Goal: Task Accomplishment & Management: Complete application form

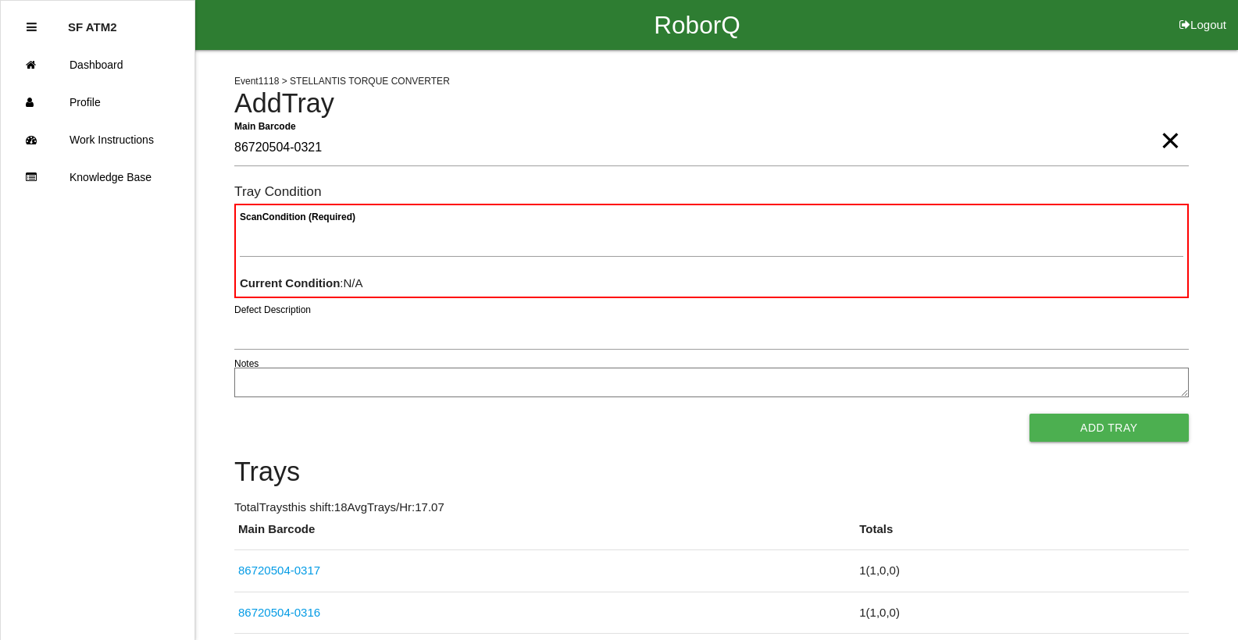
type Barcode "86720504-0321"
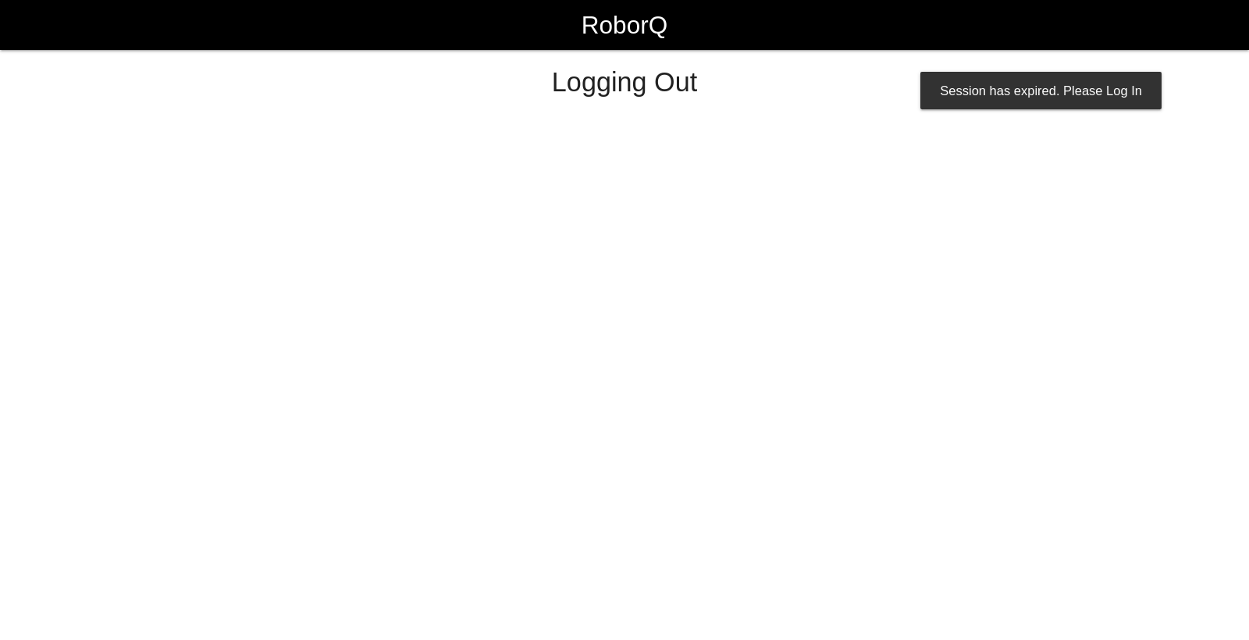
select select "Worker"
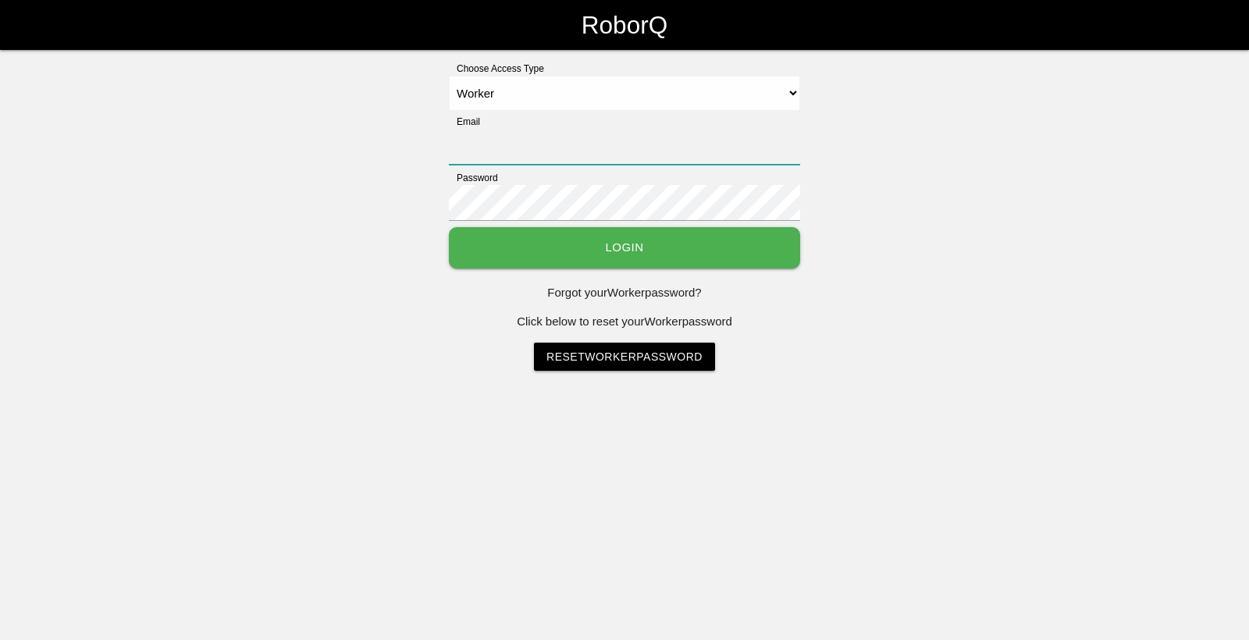
type input "[EMAIL_ADDRESS][DOMAIN_NAME]"
click at [591, 256] on button "Login" at bounding box center [624, 247] width 351 height 41
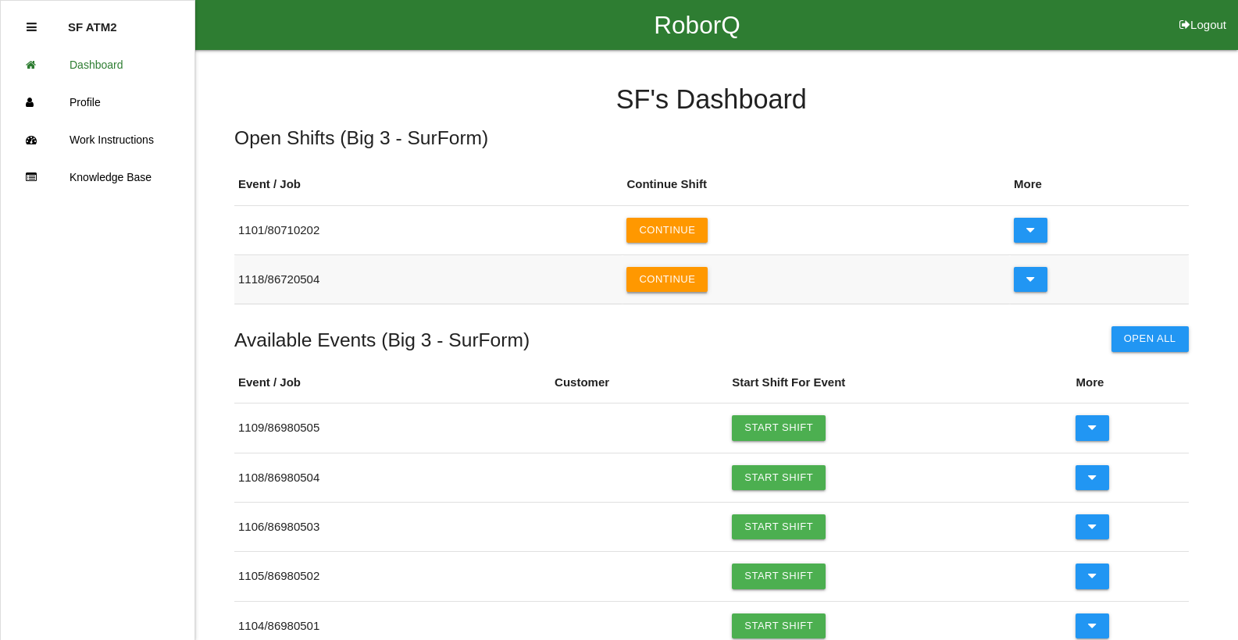
click at [649, 271] on button "Continue" at bounding box center [666, 279] width 81 height 25
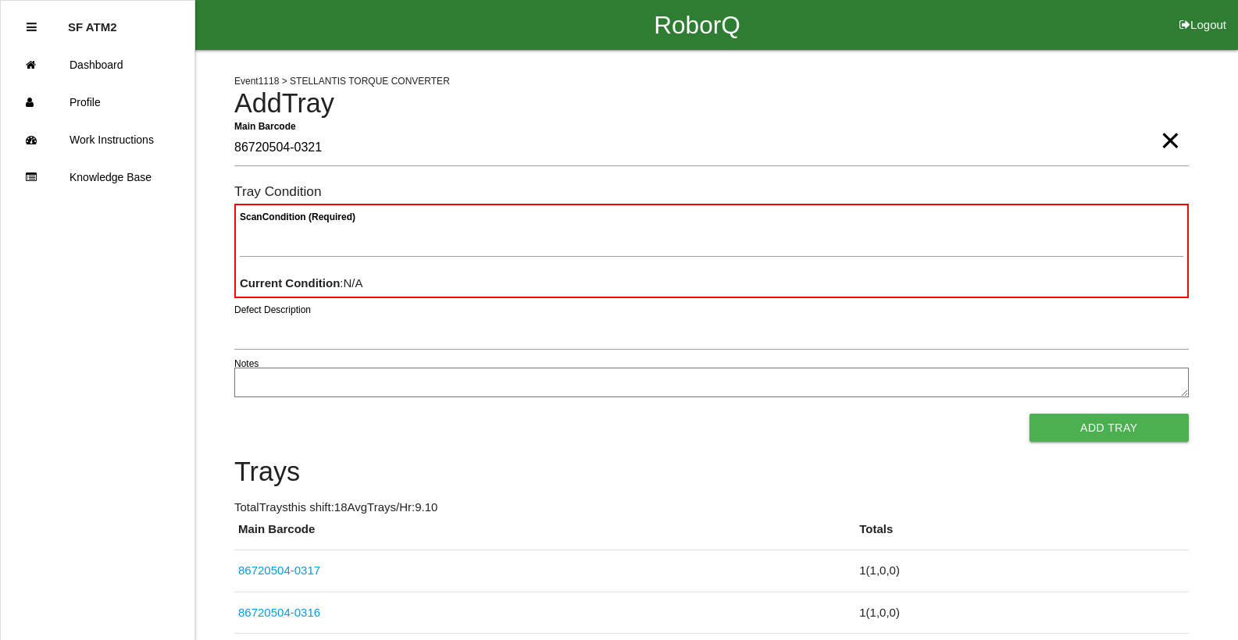
type Barcode "86720504-0321"
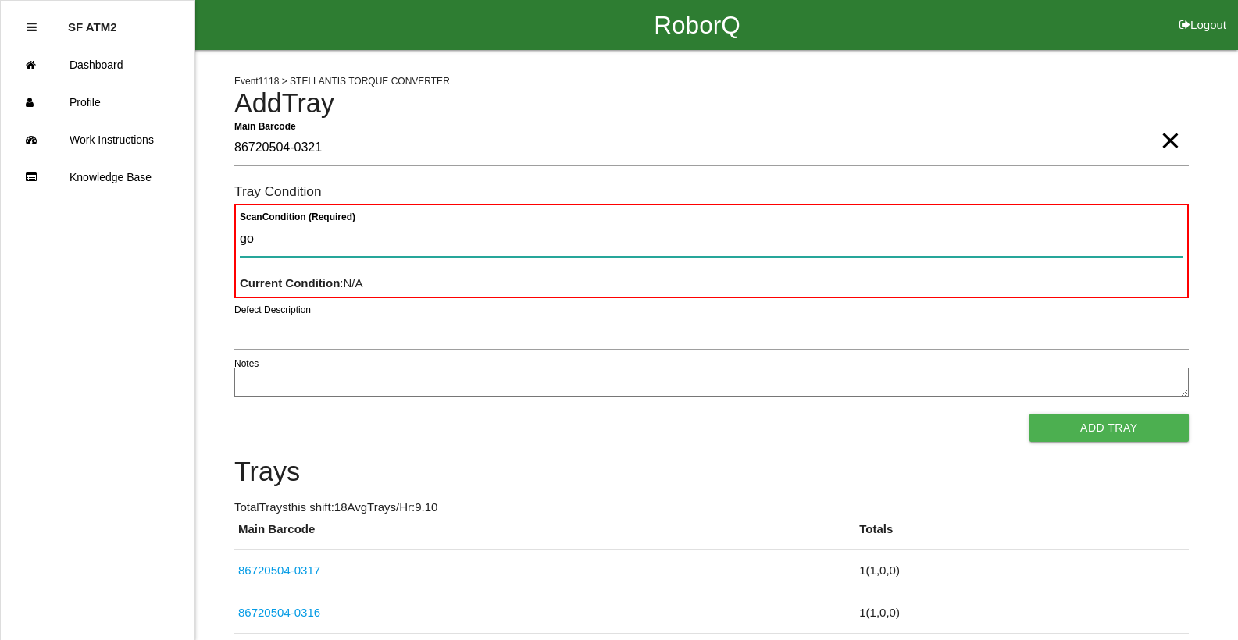
type Condition "goo"
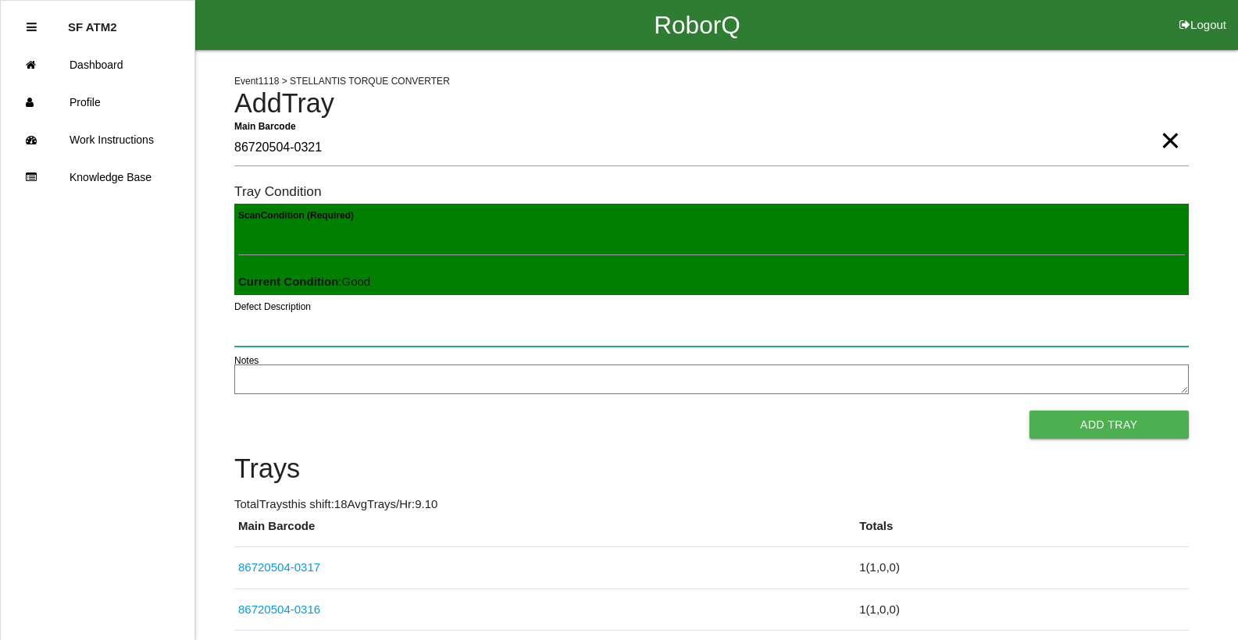
click at [1029, 411] on button "Add Tray" at bounding box center [1108, 425] width 159 height 28
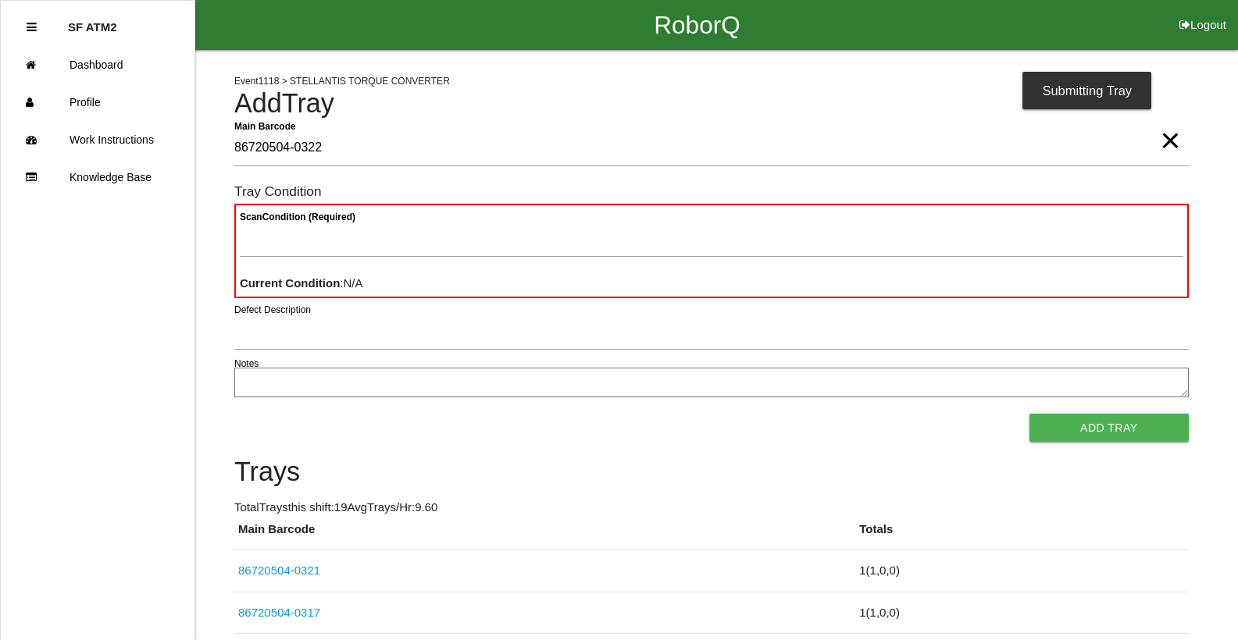
type Barcode "86720504-0322"
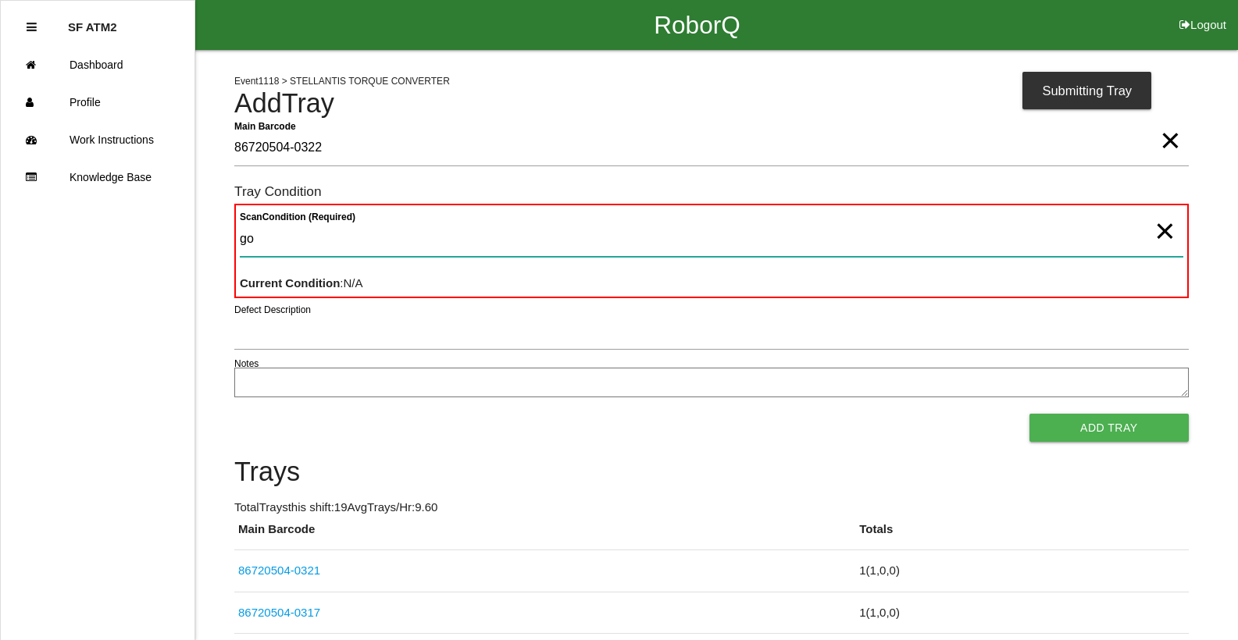
type Condition "goo"
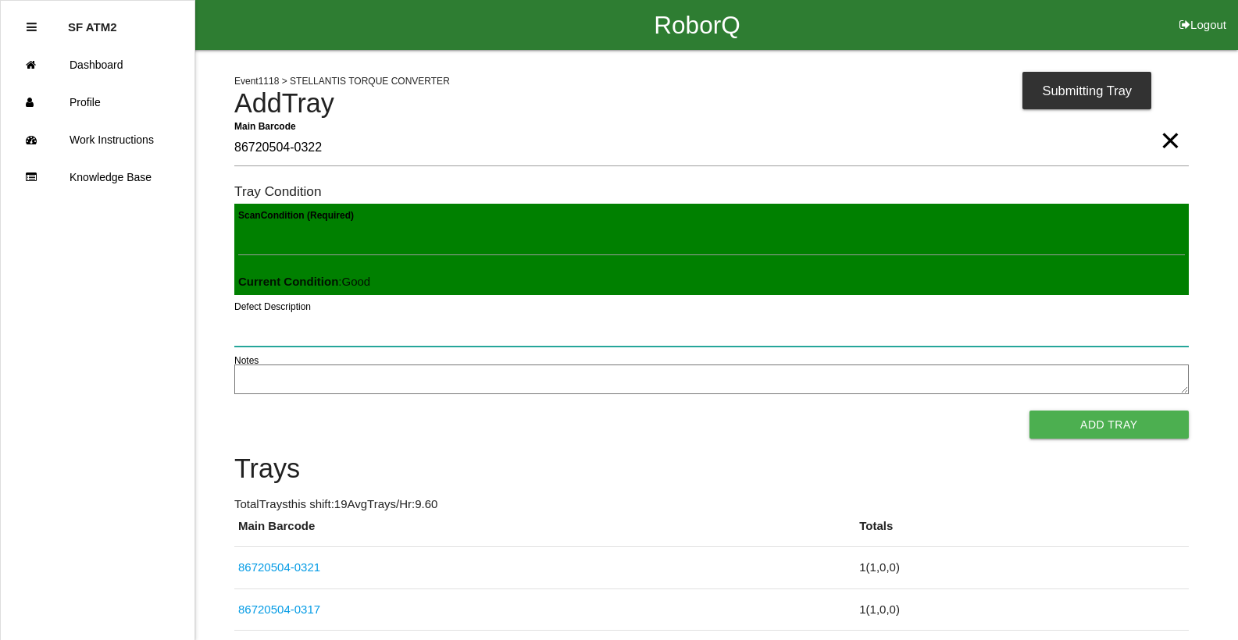
click at [1029, 411] on button "Add Tray" at bounding box center [1108, 425] width 159 height 28
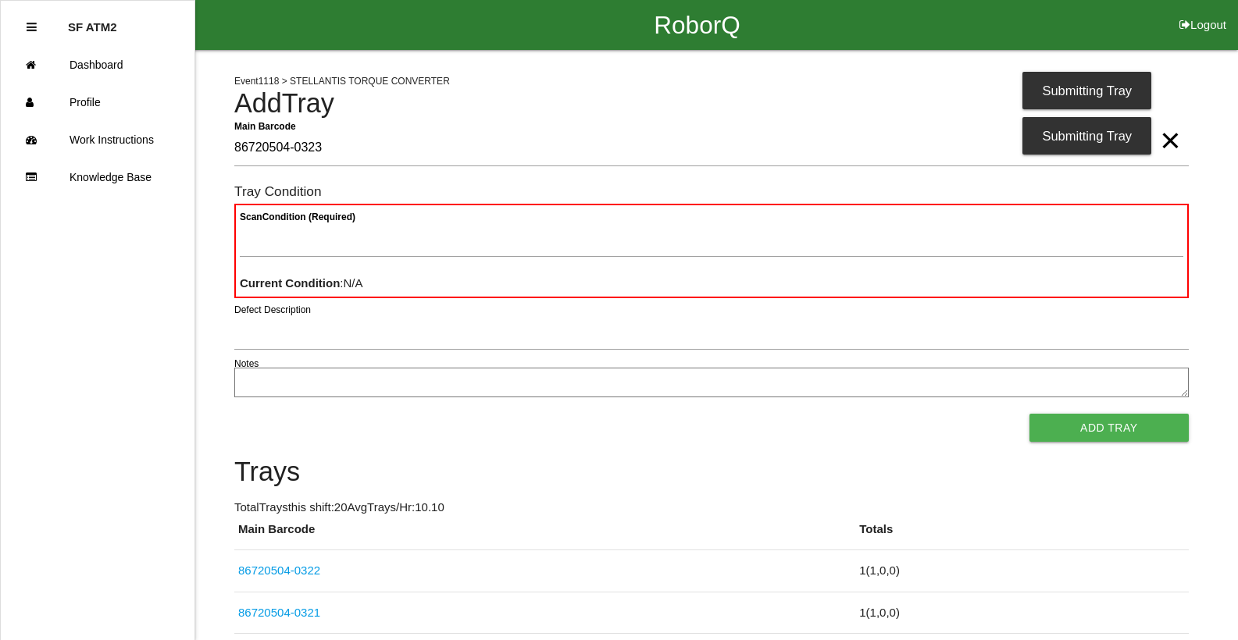
type Barcode "86720504-0323"
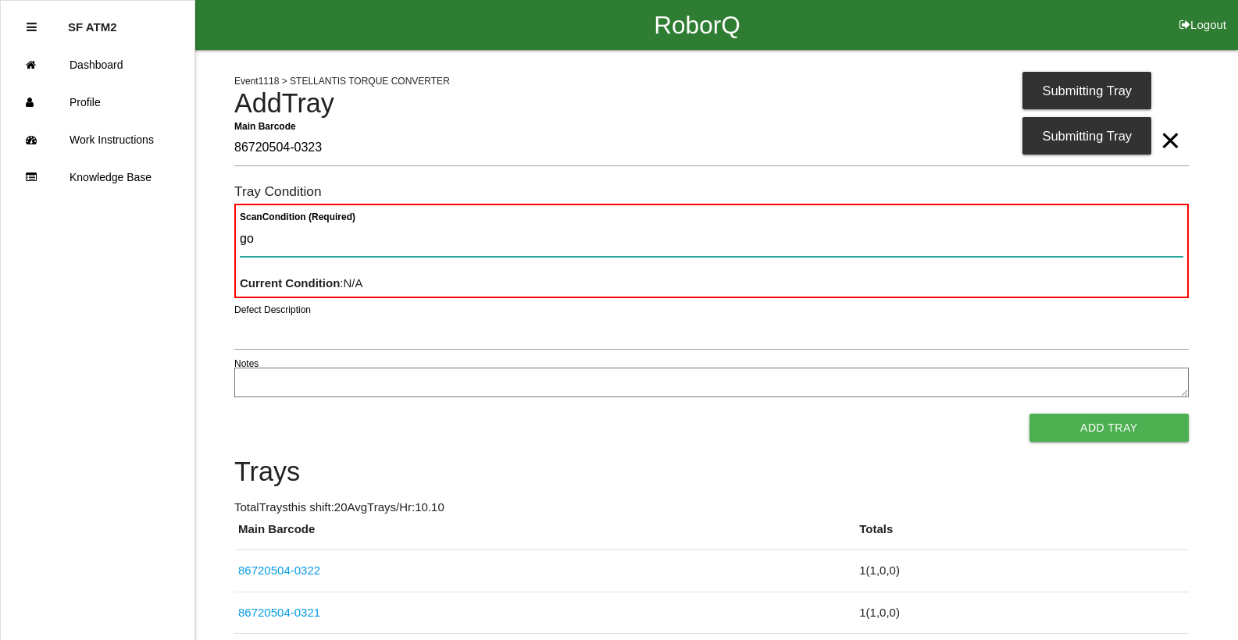
type Condition "goo"
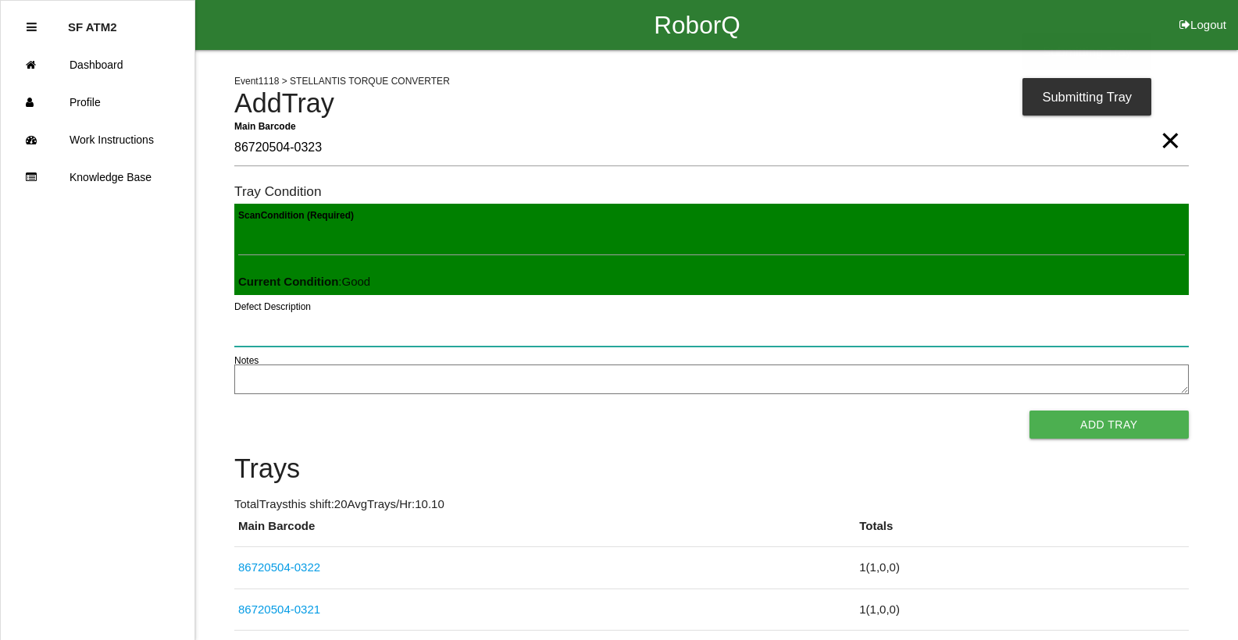
click button "Add Tray" at bounding box center [1108, 425] width 159 height 28
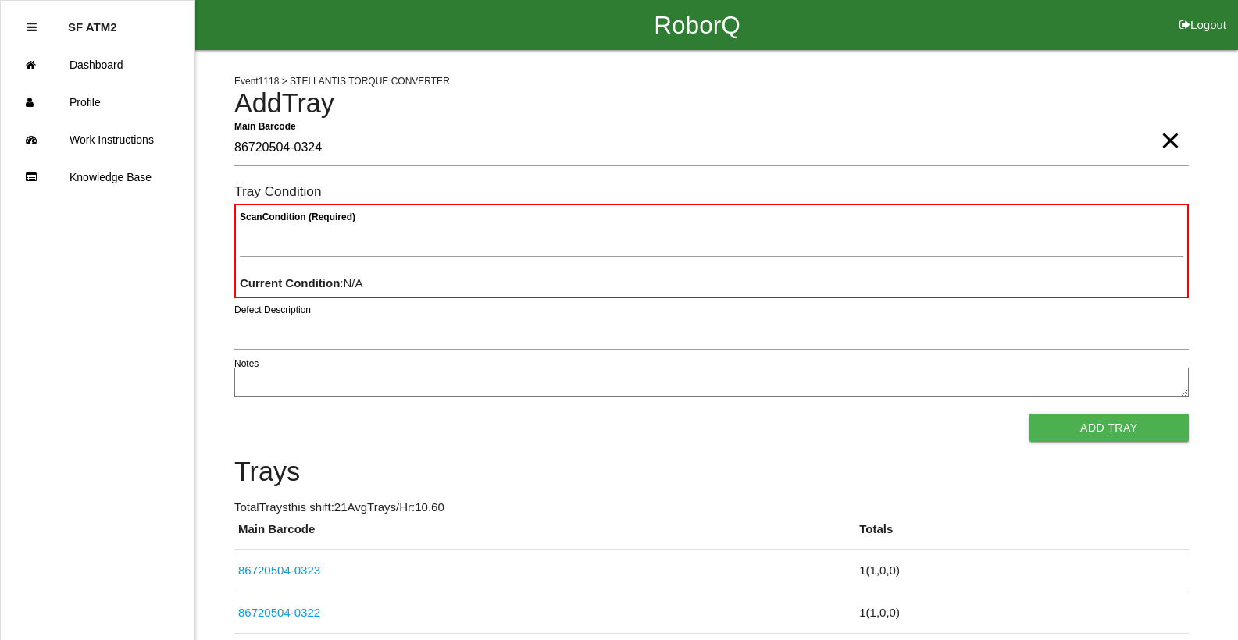
type Barcode "86720504-0324"
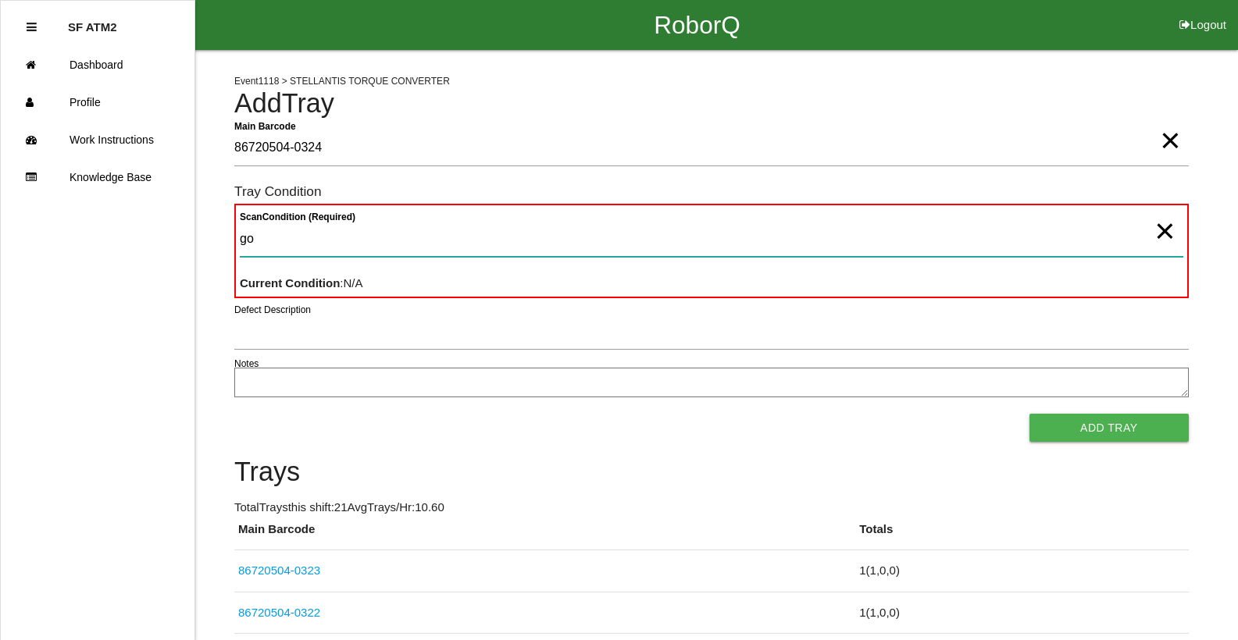
type Condition "goo"
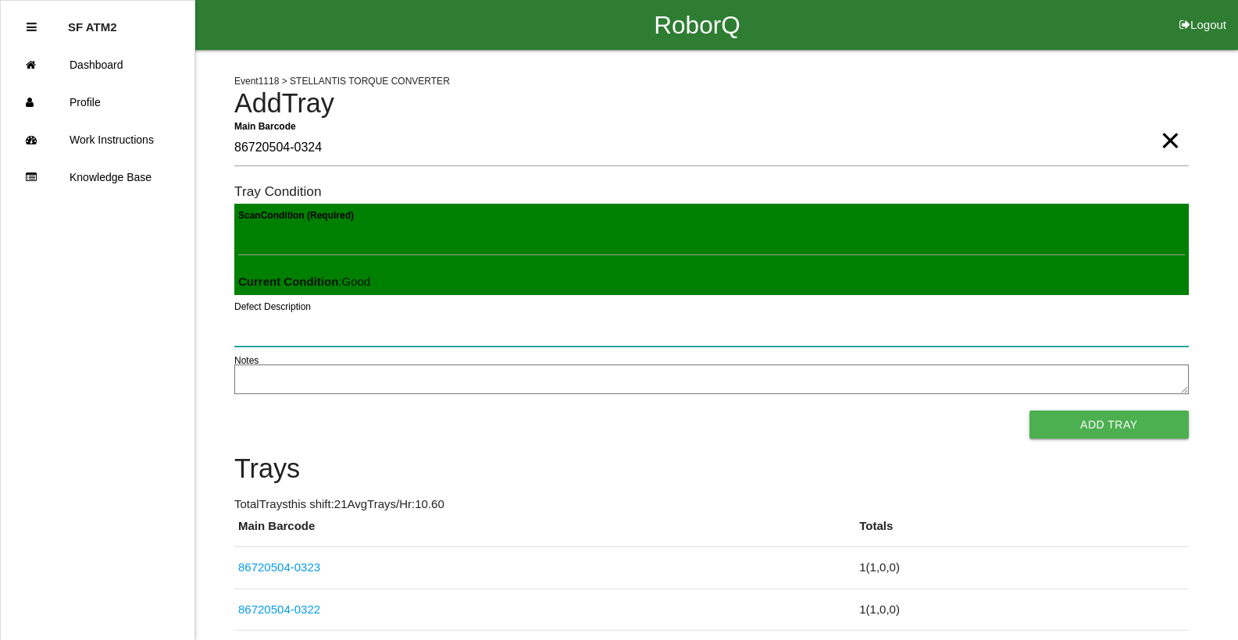
click at [1029, 411] on button "Add Tray" at bounding box center [1108, 425] width 159 height 28
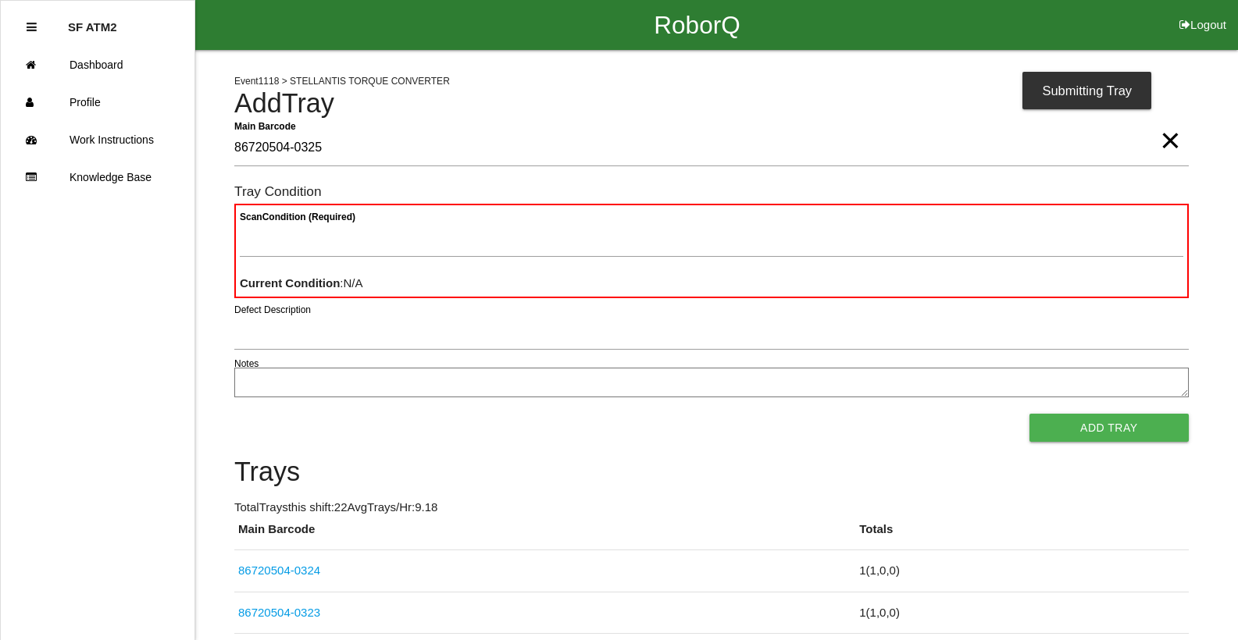
type Barcode "86720504-0325"
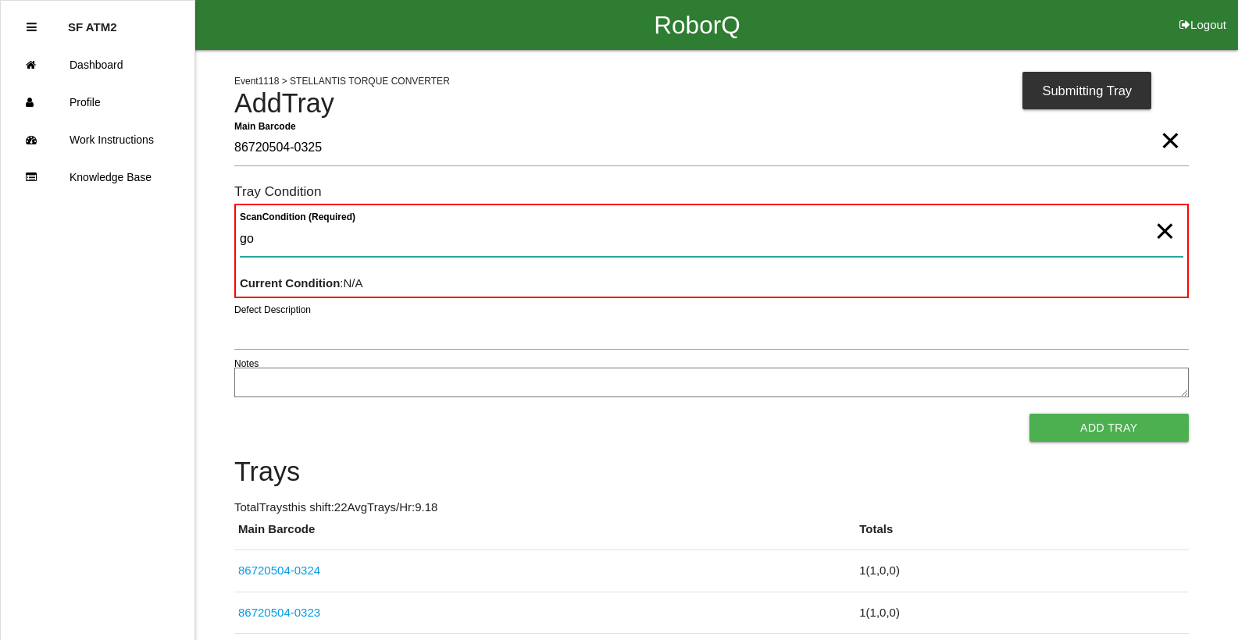
type Condition "goo"
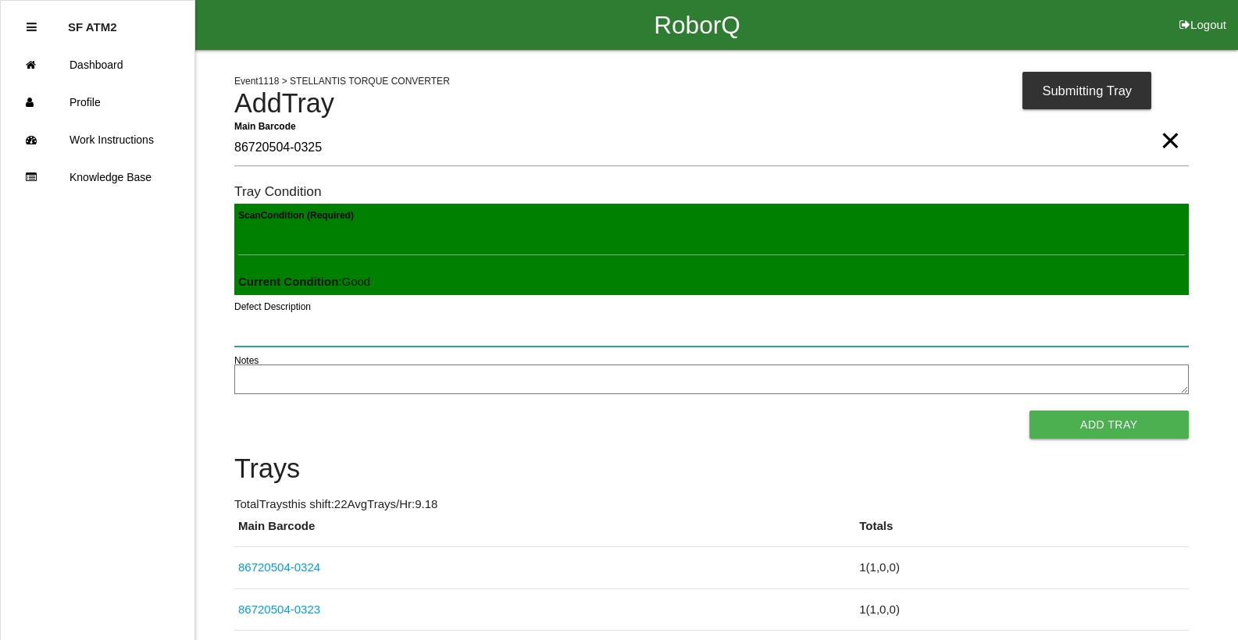
click at [1029, 411] on button "Add Tray" at bounding box center [1108, 425] width 159 height 28
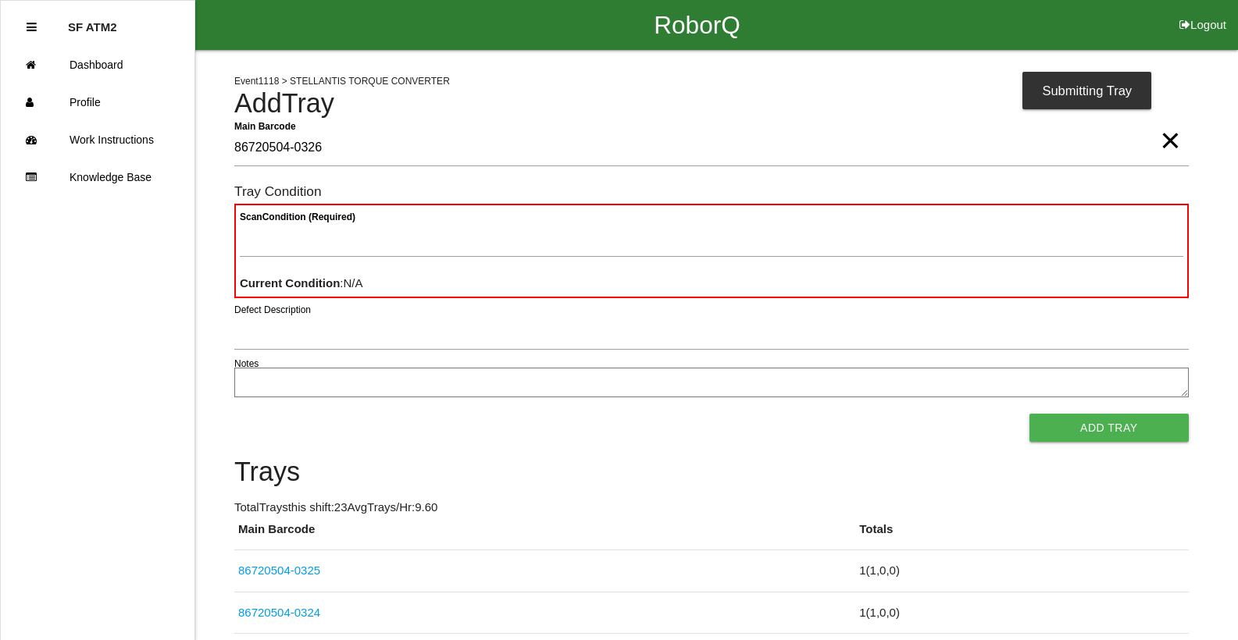
type Barcode "86720504-0326"
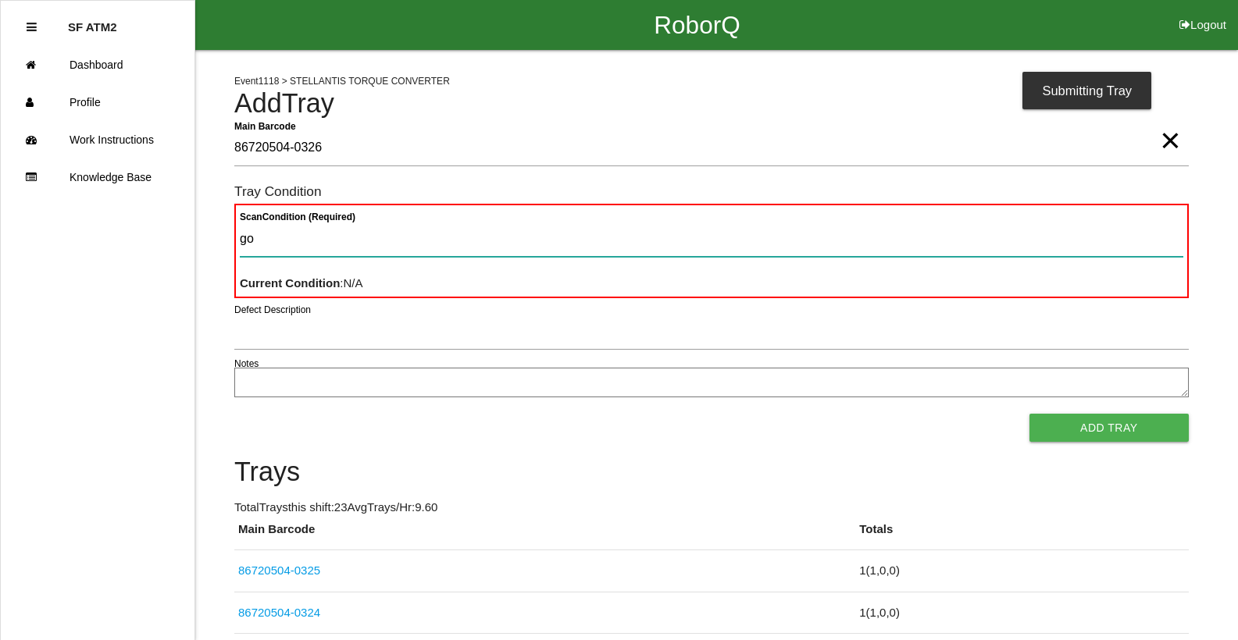
type Condition "goo"
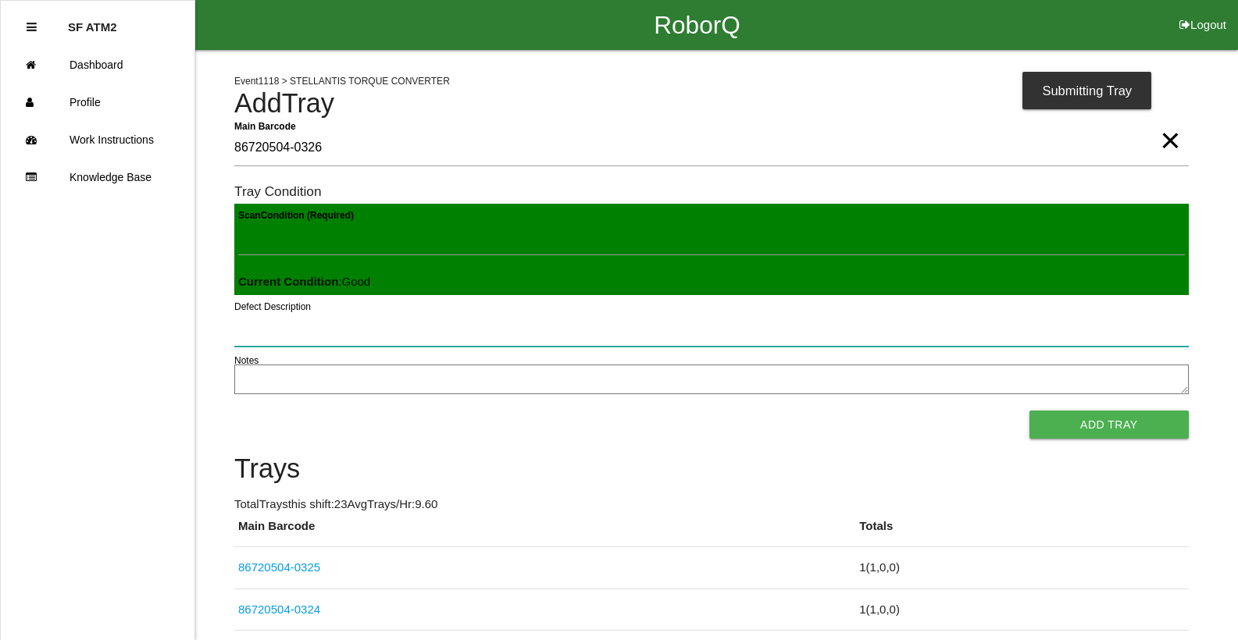
click at [1029, 411] on button "Add Tray" at bounding box center [1108, 425] width 159 height 28
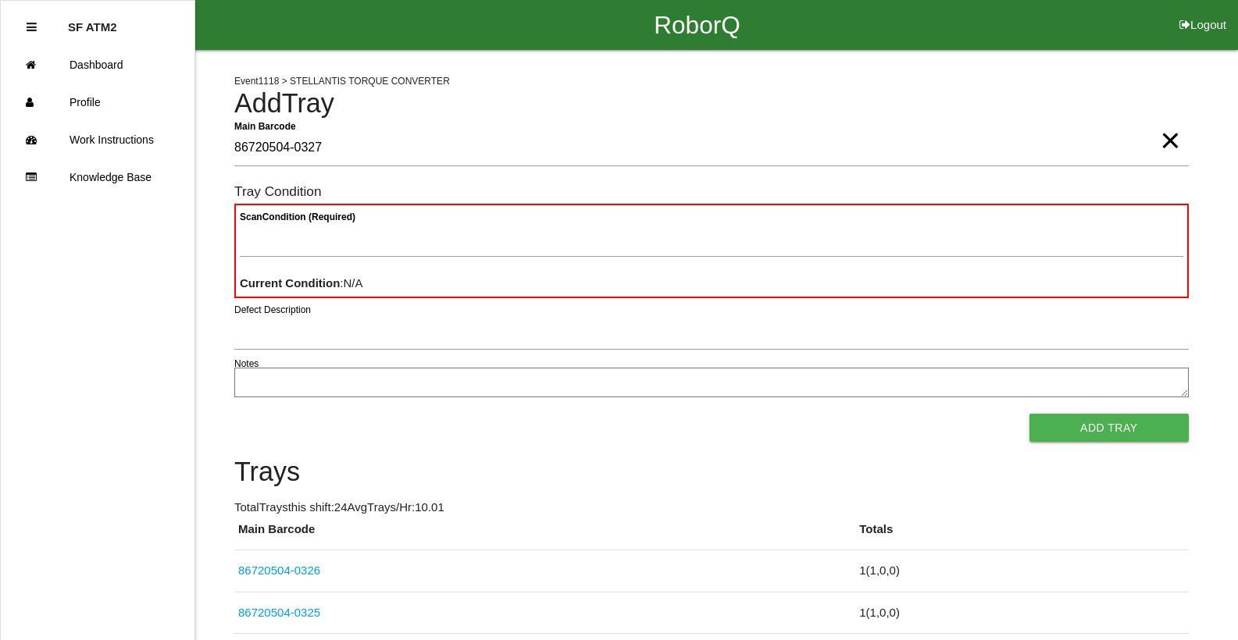
type Barcode "86720504-0327"
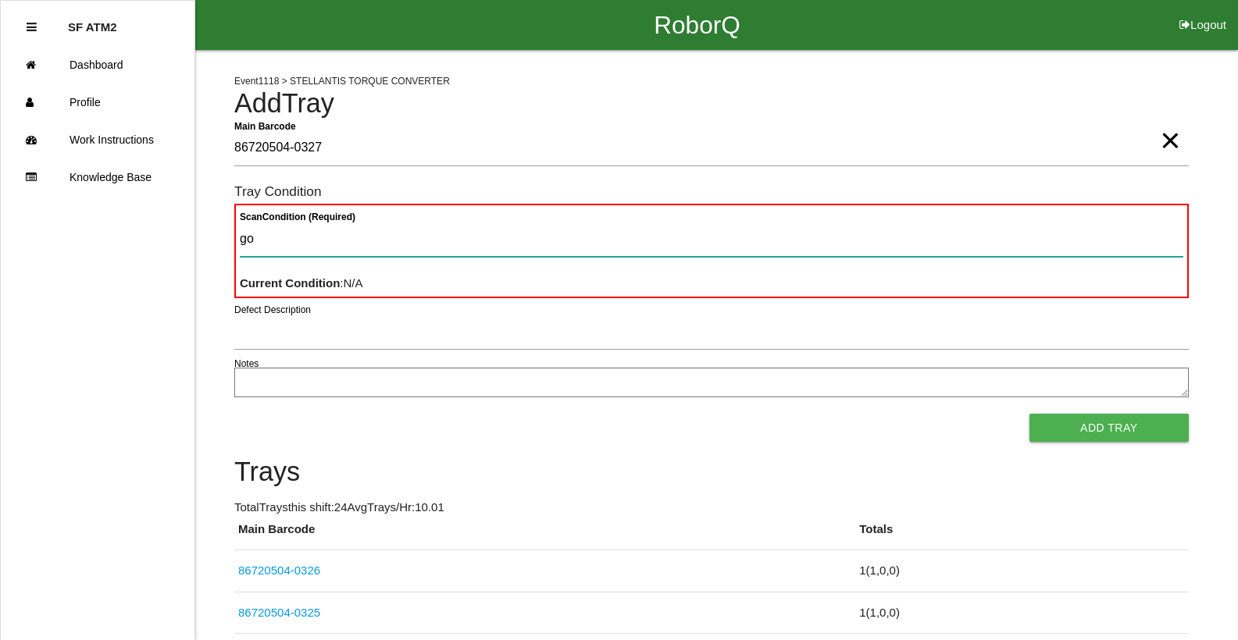
type Condition "goo"
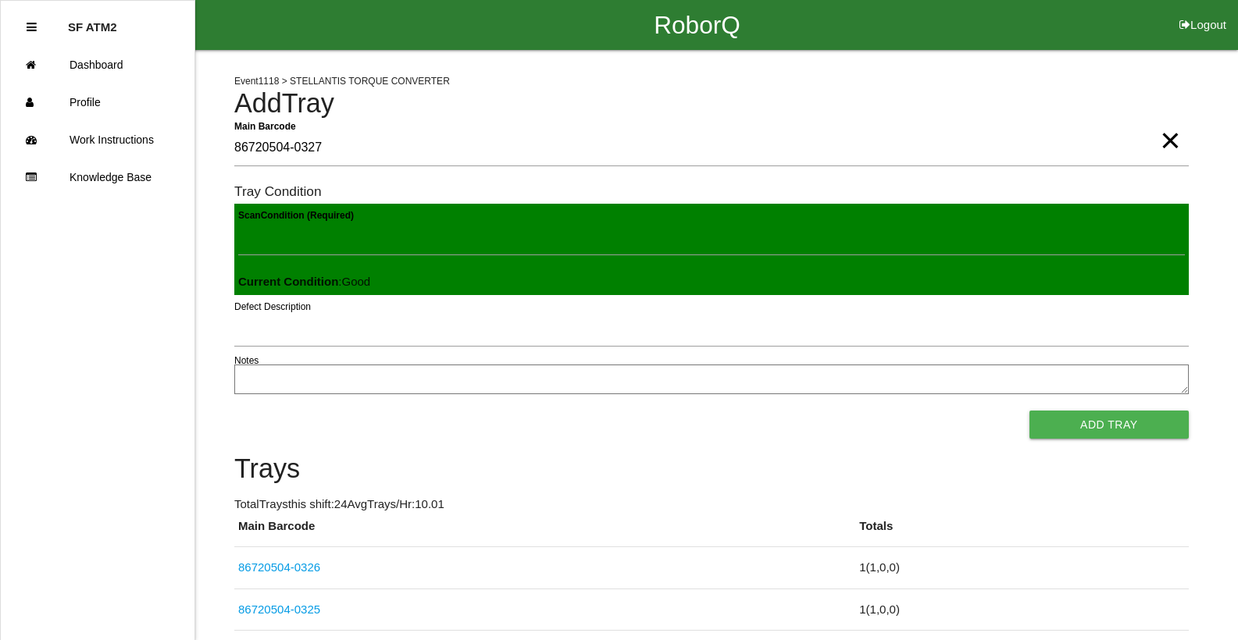
click at [1029, 411] on button "Add Tray" at bounding box center [1108, 425] width 159 height 28
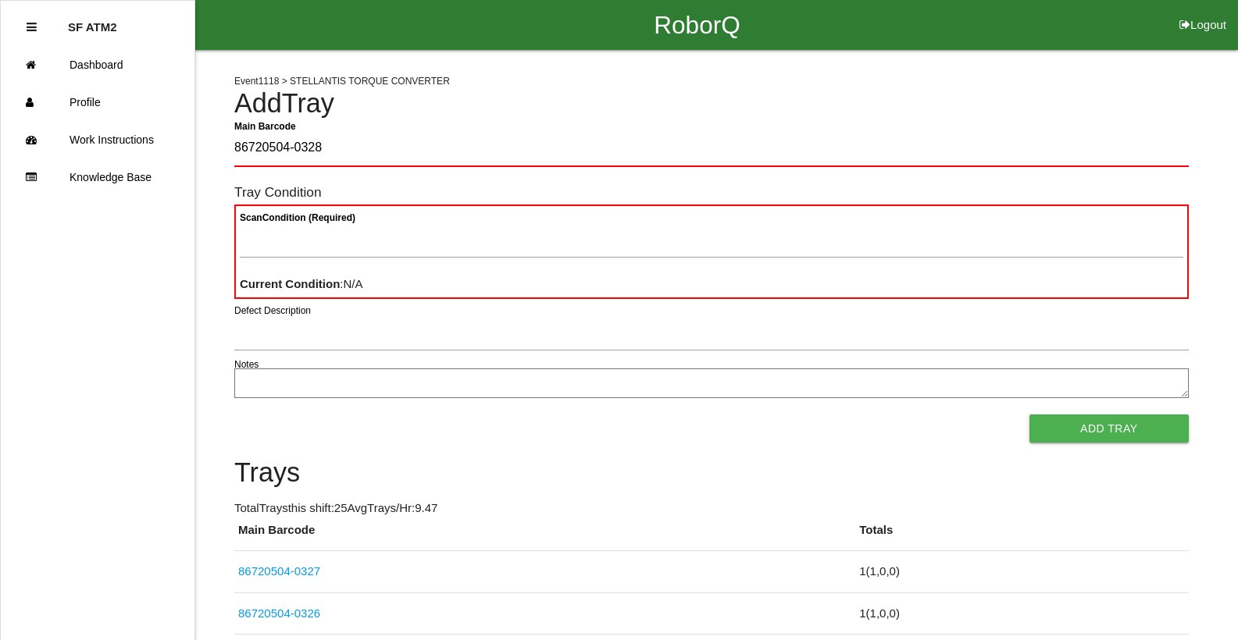
type Barcode "86720504-0328"
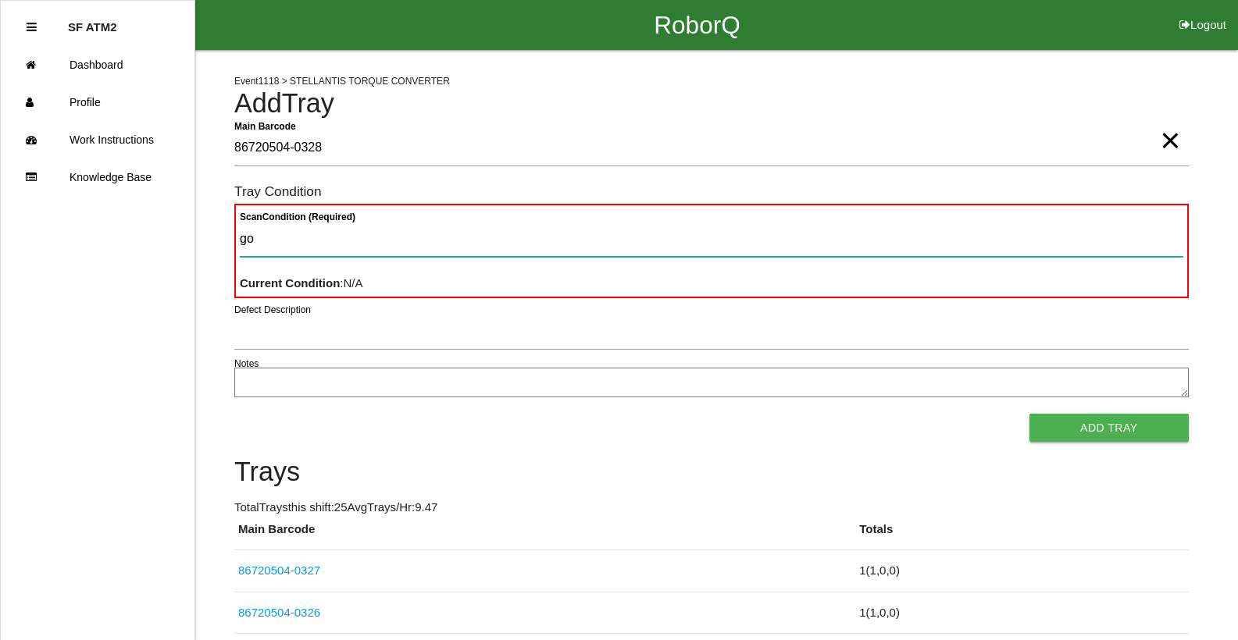
type Condition "goo"
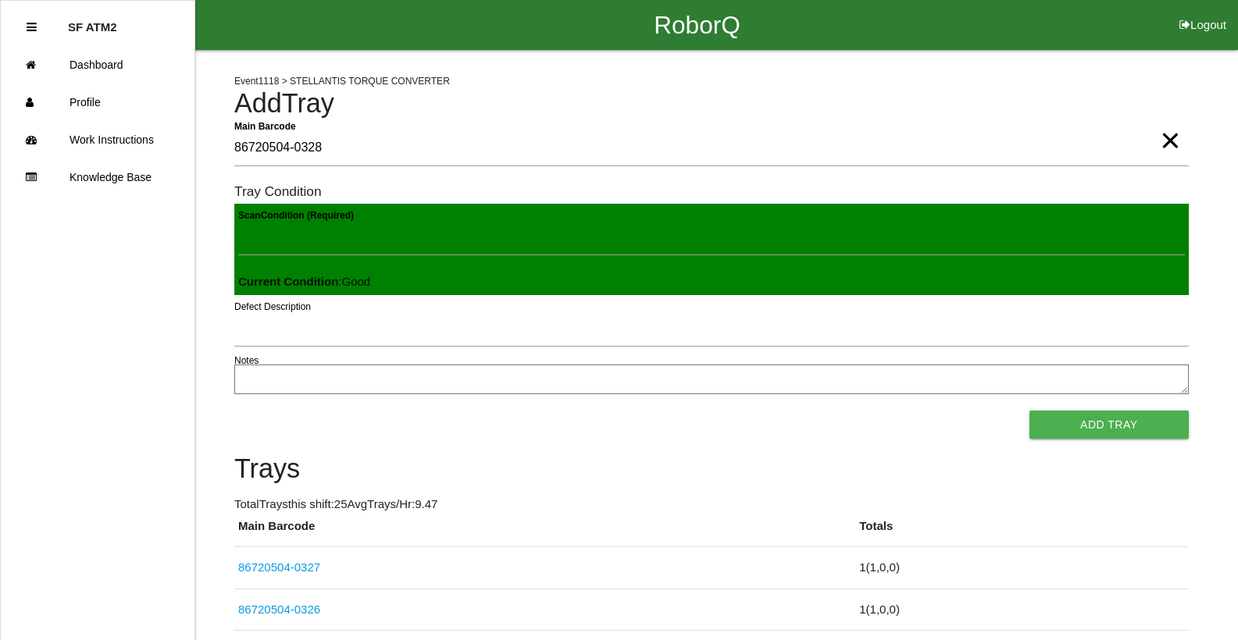
click at [1029, 411] on button "Add Tray" at bounding box center [1108, 425] width 159 height 28
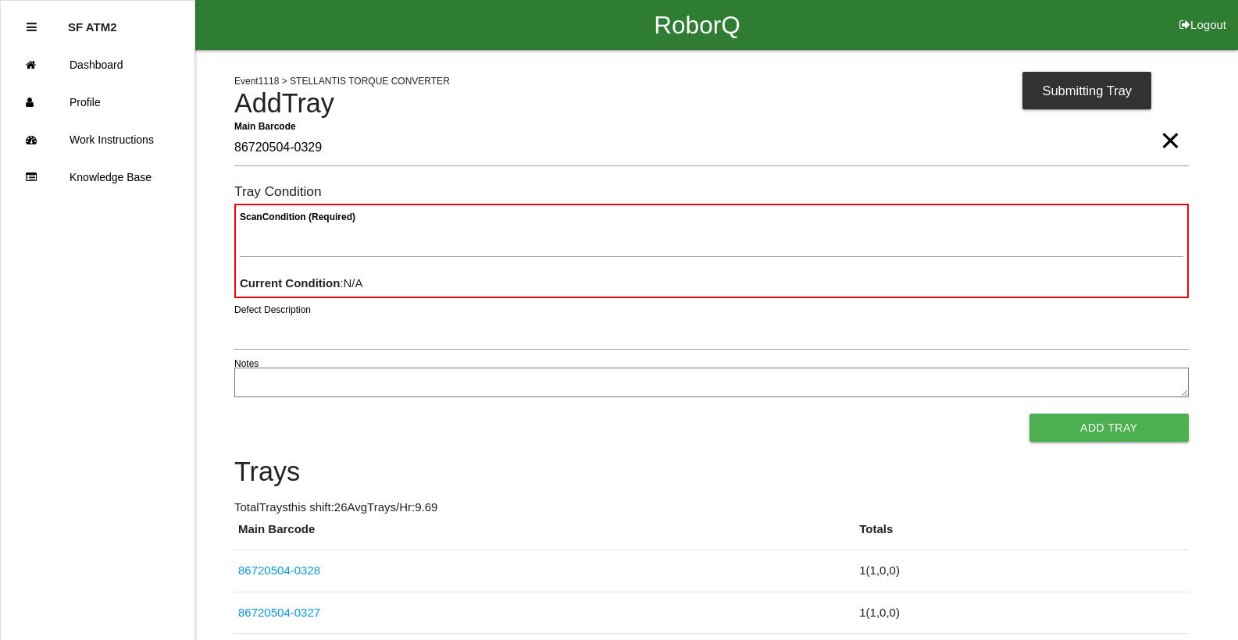
type Barcode "86720504-0329"
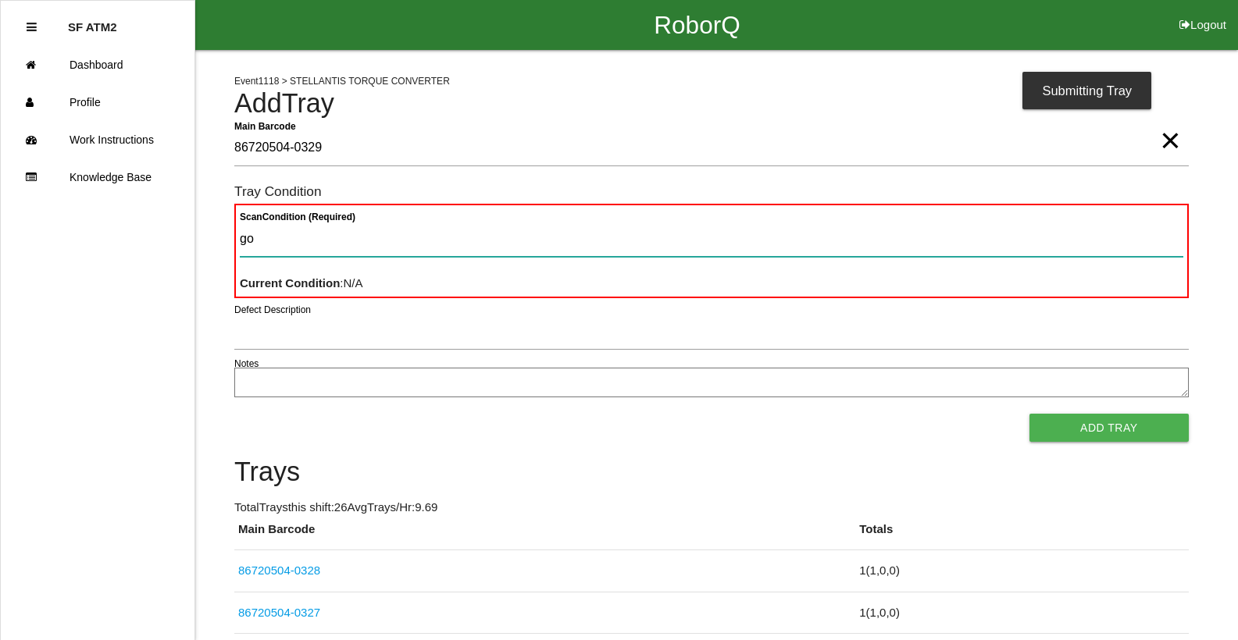
type Condition "goo"
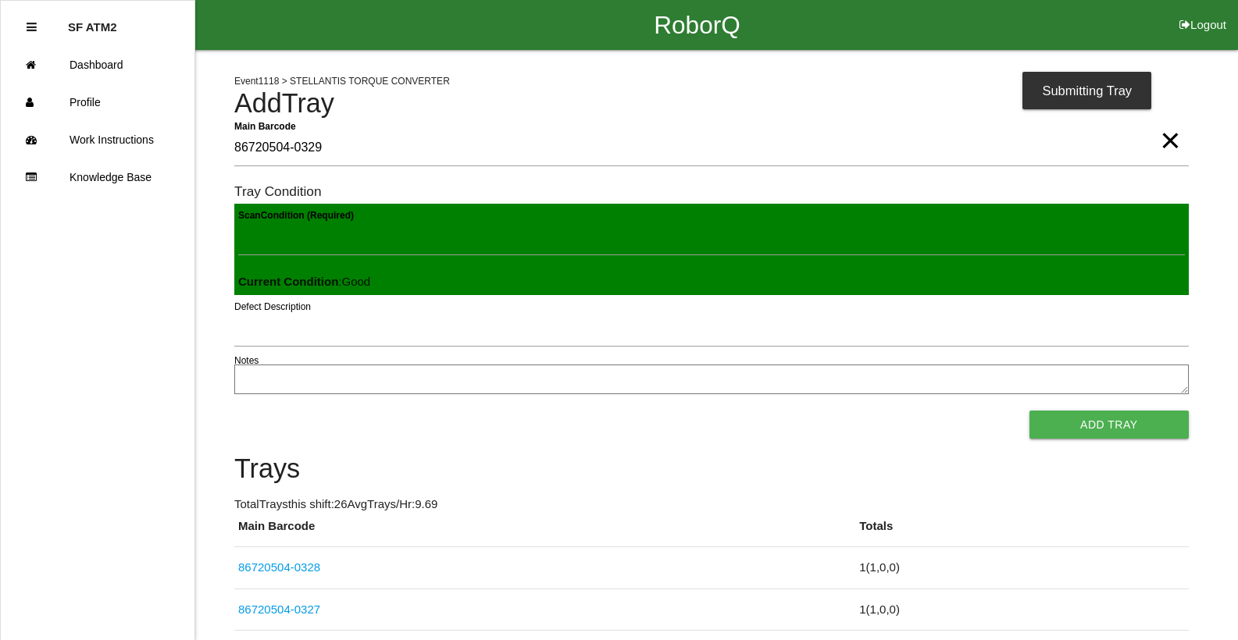
click at [1029, 411] on button "Add Tray" at bounding box center [1108, 425] width 159 height 28
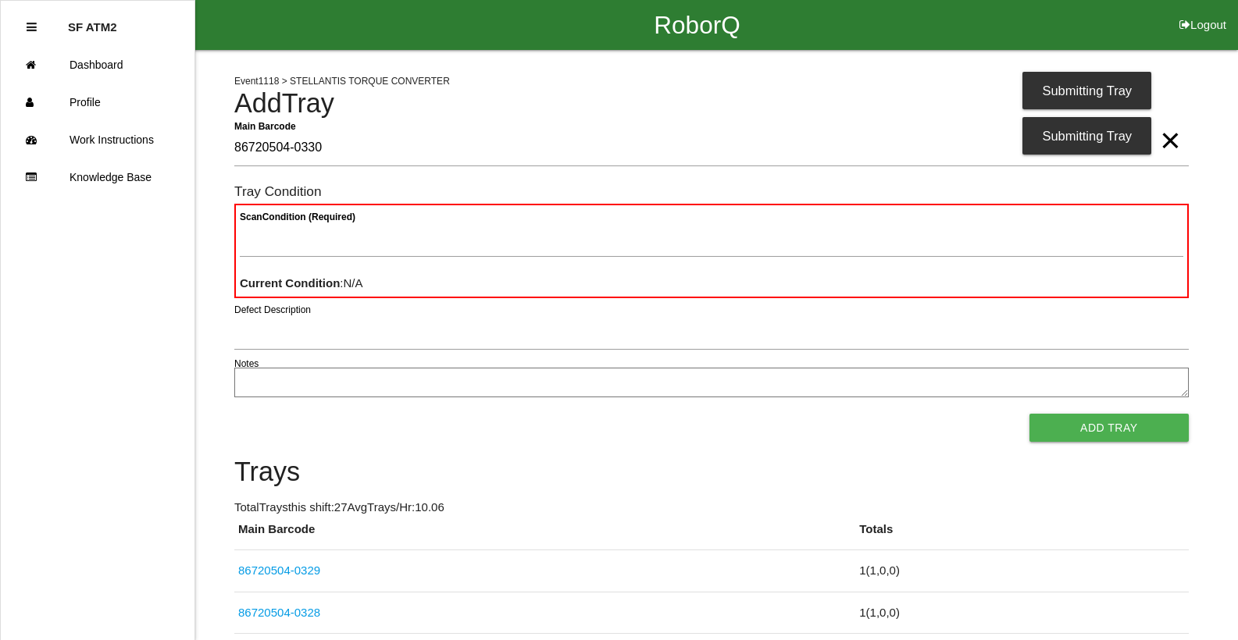
type Barcode "86720504-0330"
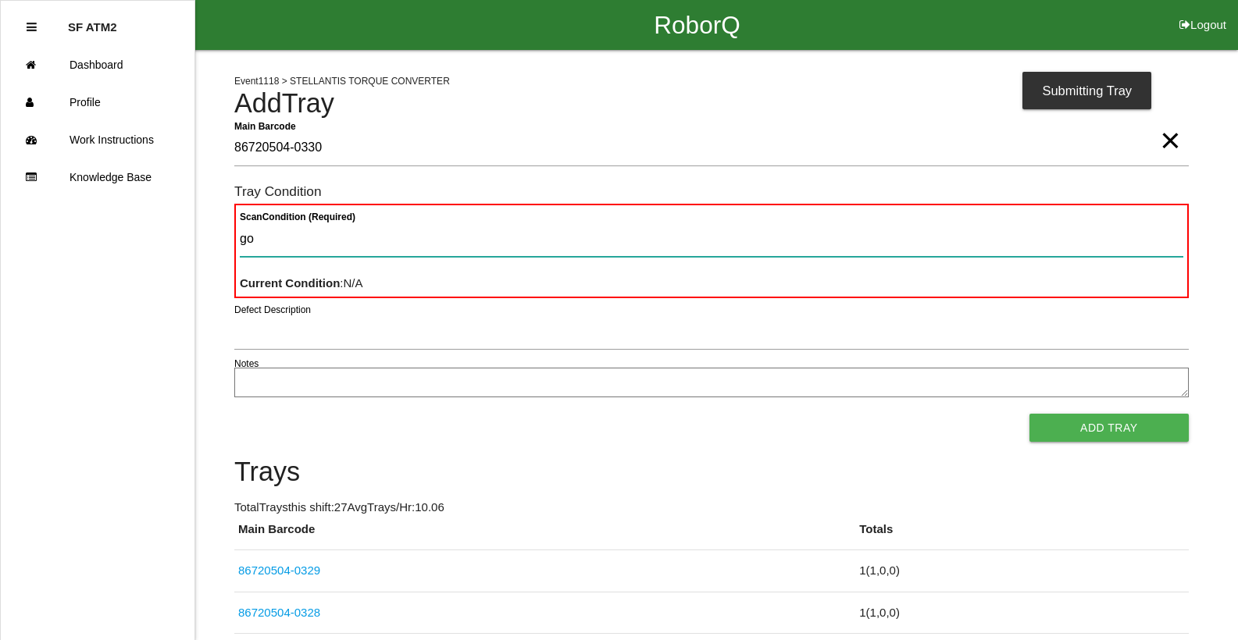
type Condition "goo"
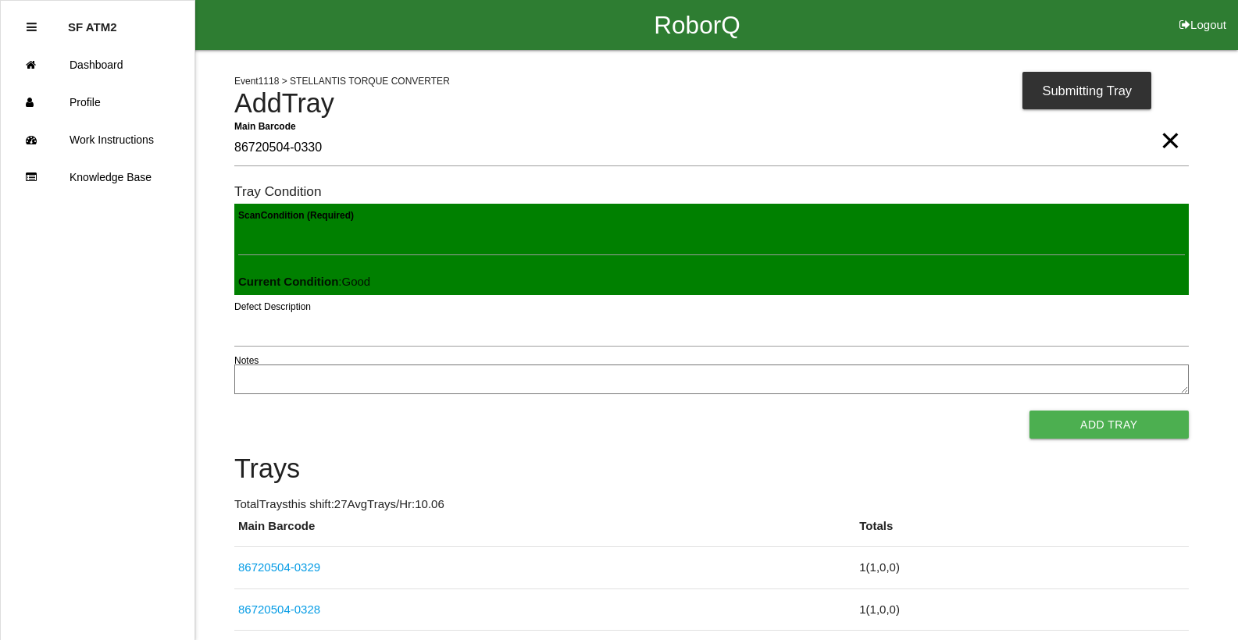
click at [1029, 411] on button "Add Tray" at bounding box center [1108, 425] width 159 height 28
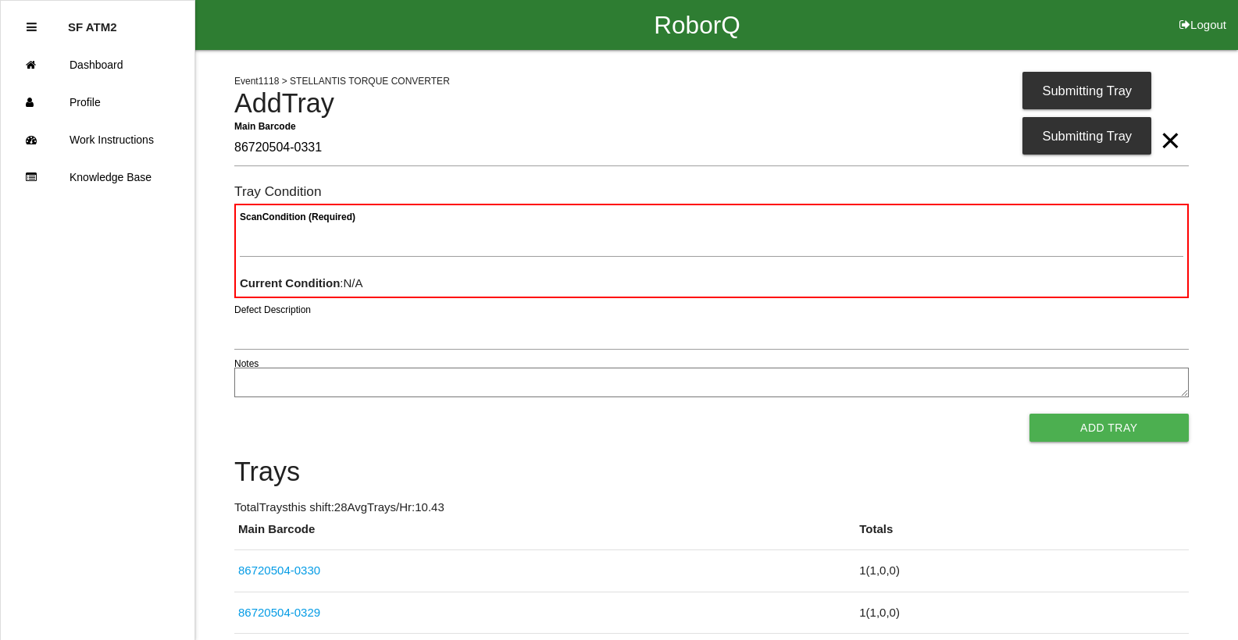
type Barcode "86720504-0331"
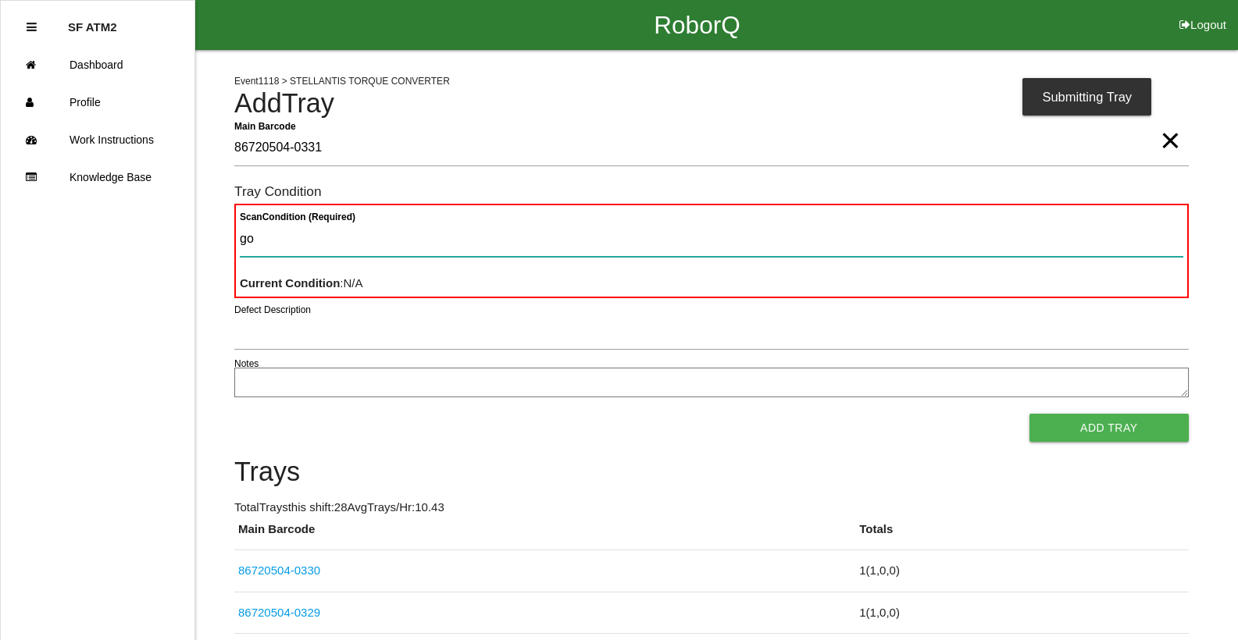
type Condition "goo"
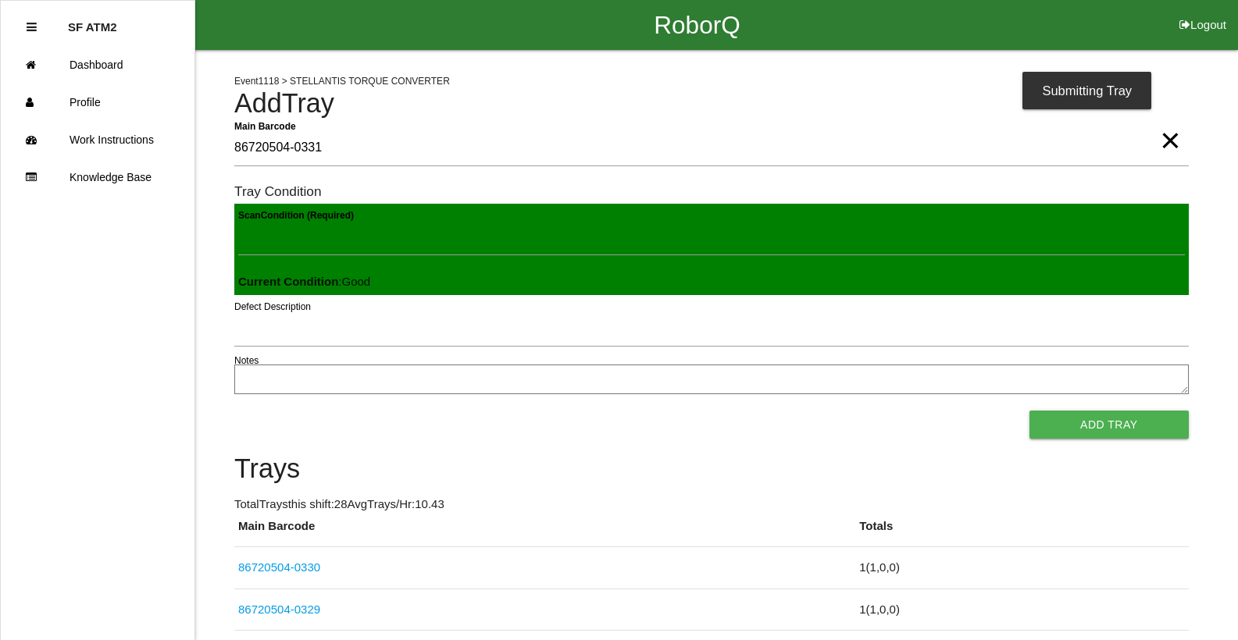
click at [1029, 411] on button "Add Tray" at bounding box center [1108, 425] width 159 height 28
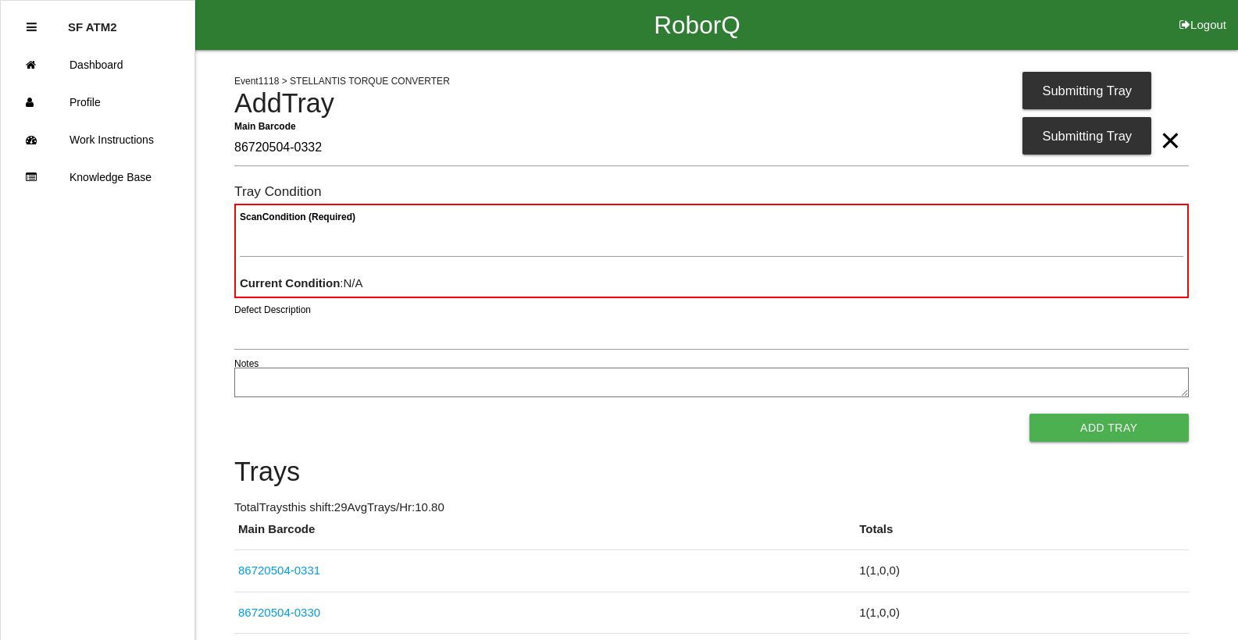
type Barcode "86720504-0332"
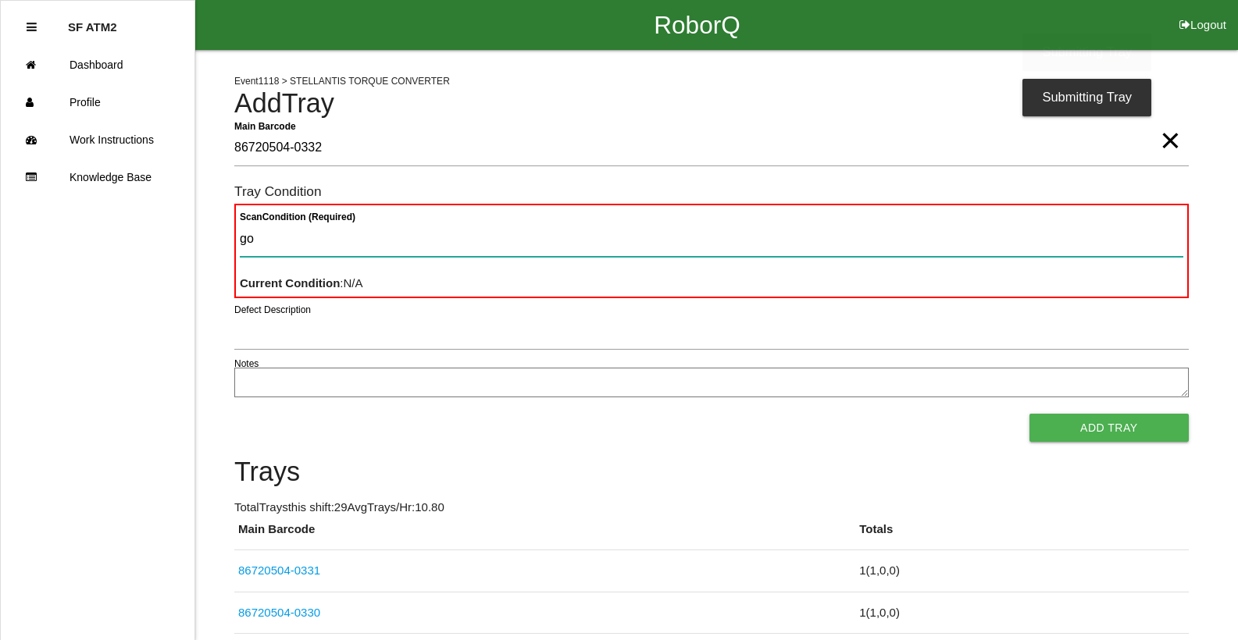
type Condition "goo"
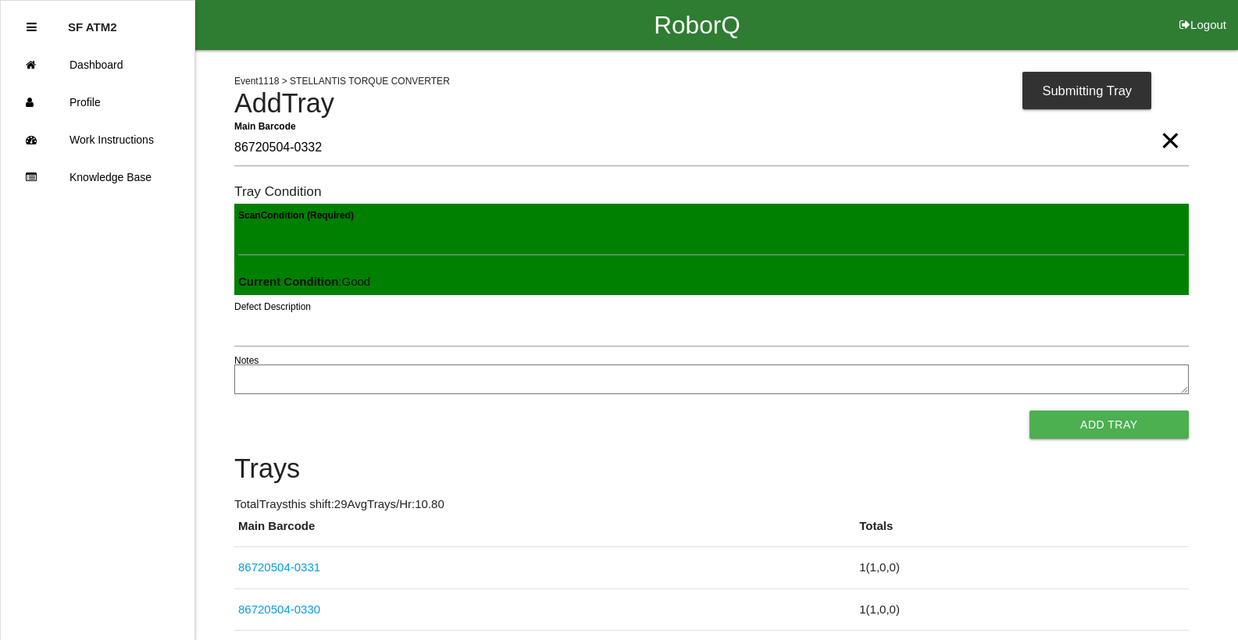
click at [1029, 411] on button "Add Tray" at bounding box center [1108, 425] width 159 height 28
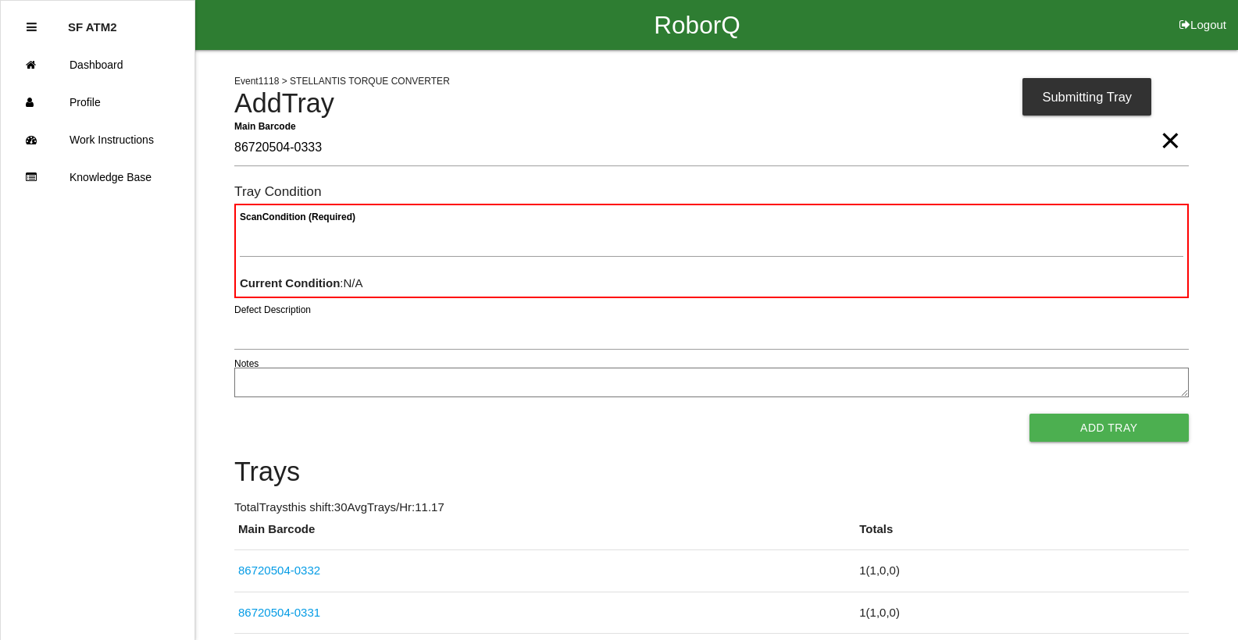
type Barcode "86720504-0333"
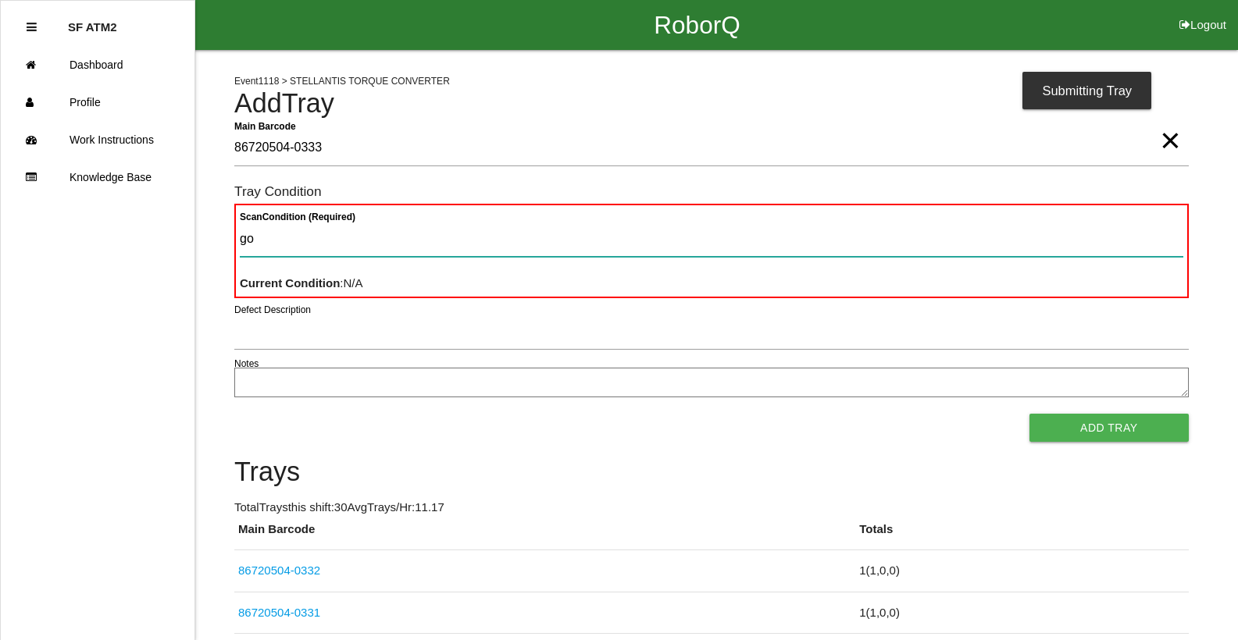
type Condition "goo"
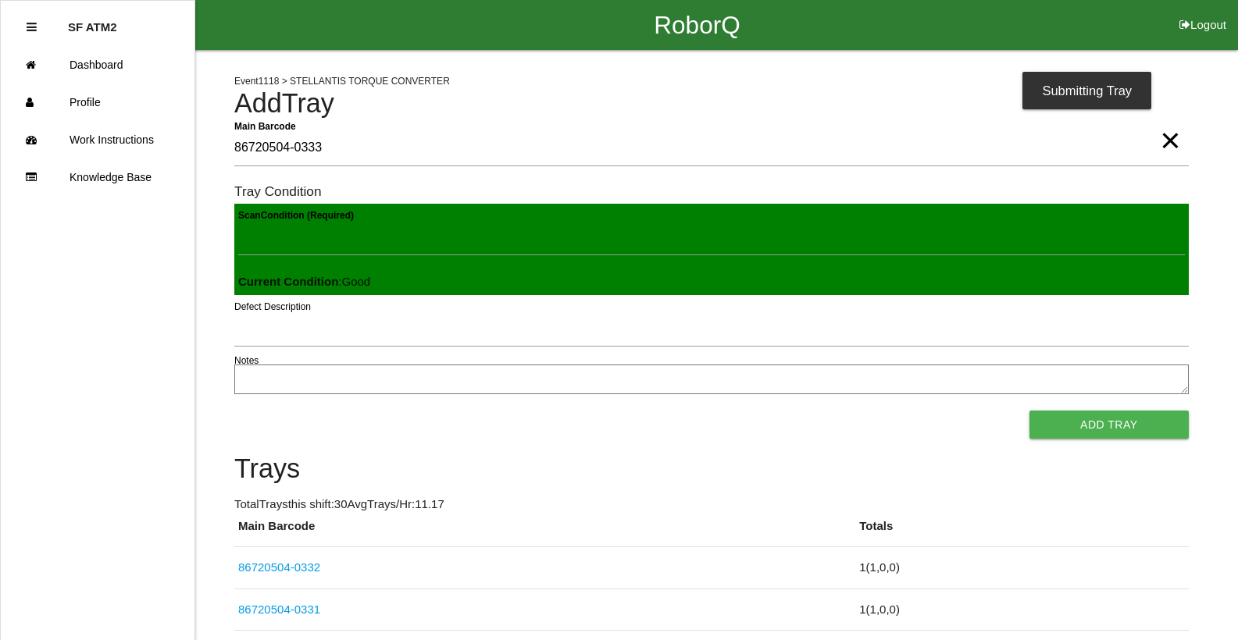
click at [1029, 411] on button "Add Tray" at bounding box center [1108, 425] width 159 height 28
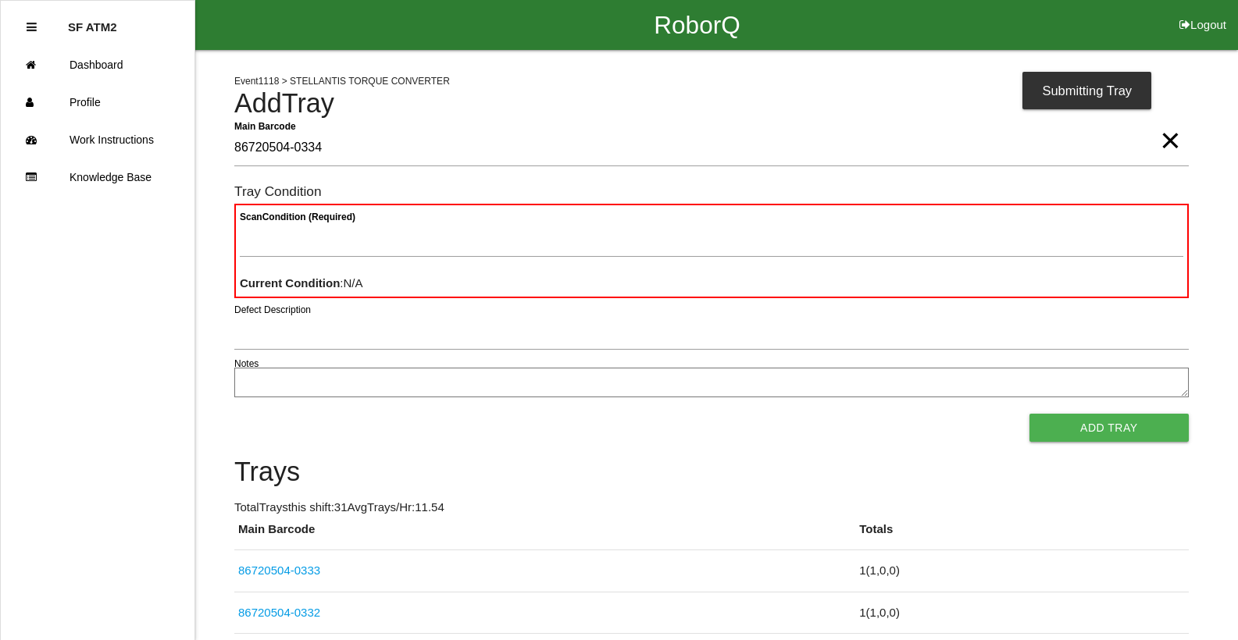
type Barcode "86720504-0334"
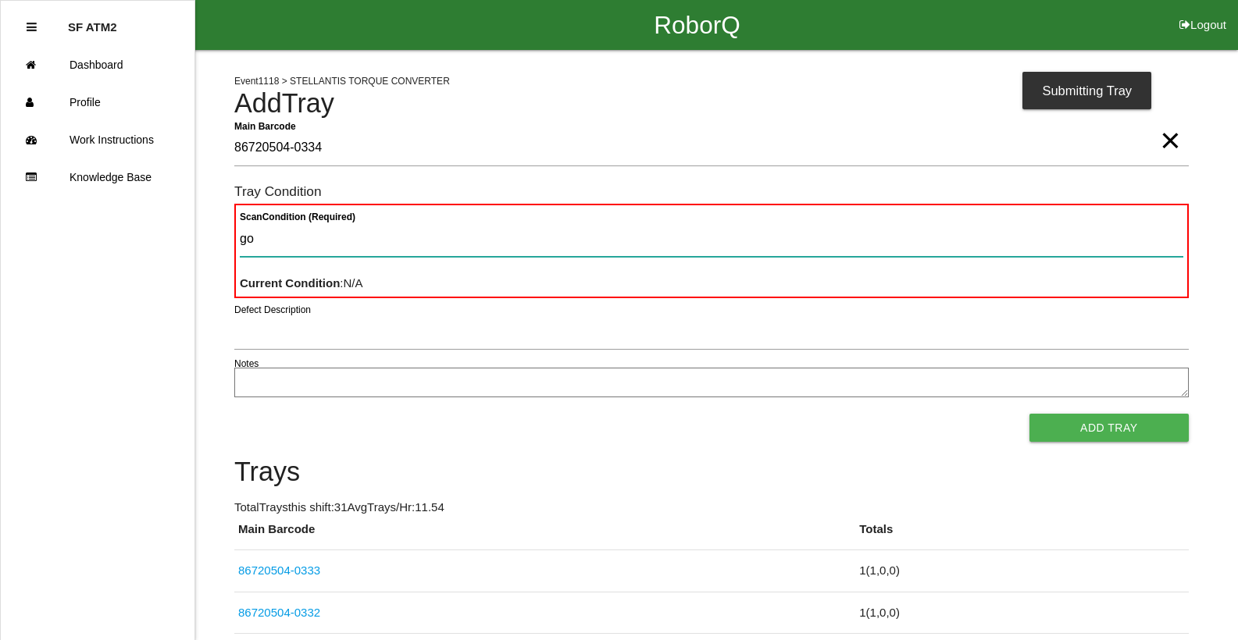
type Condition "goo"
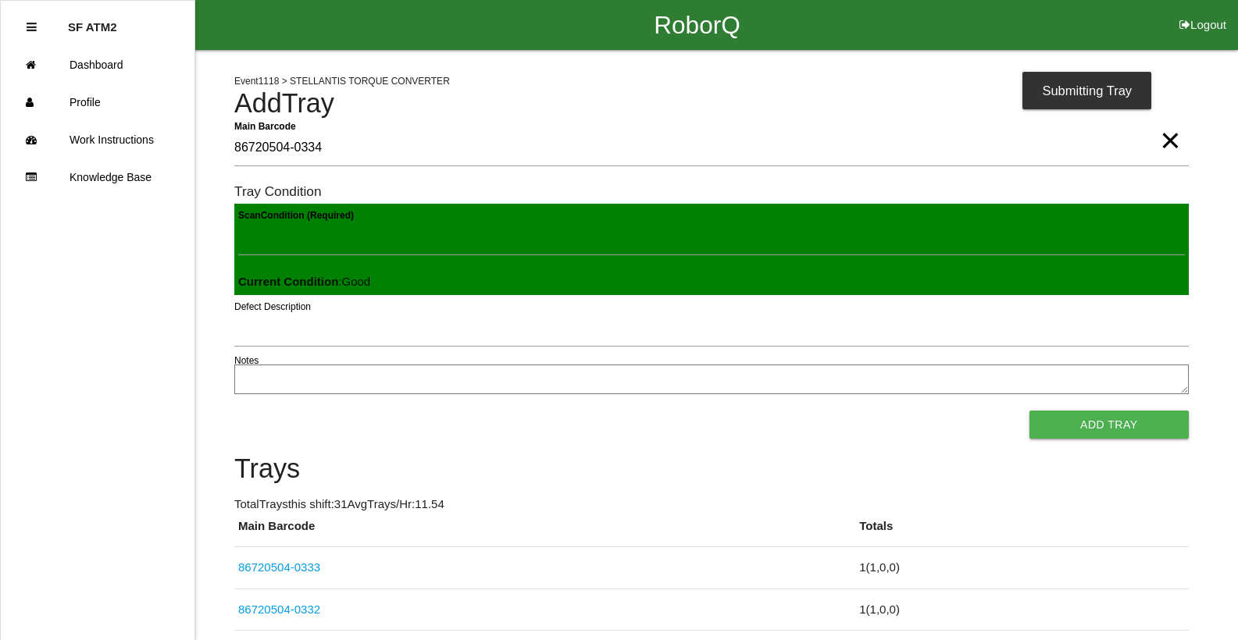
click at [1029, 411] on button "Add Tray" at bounding box center [1108, 425] width 159 height 28
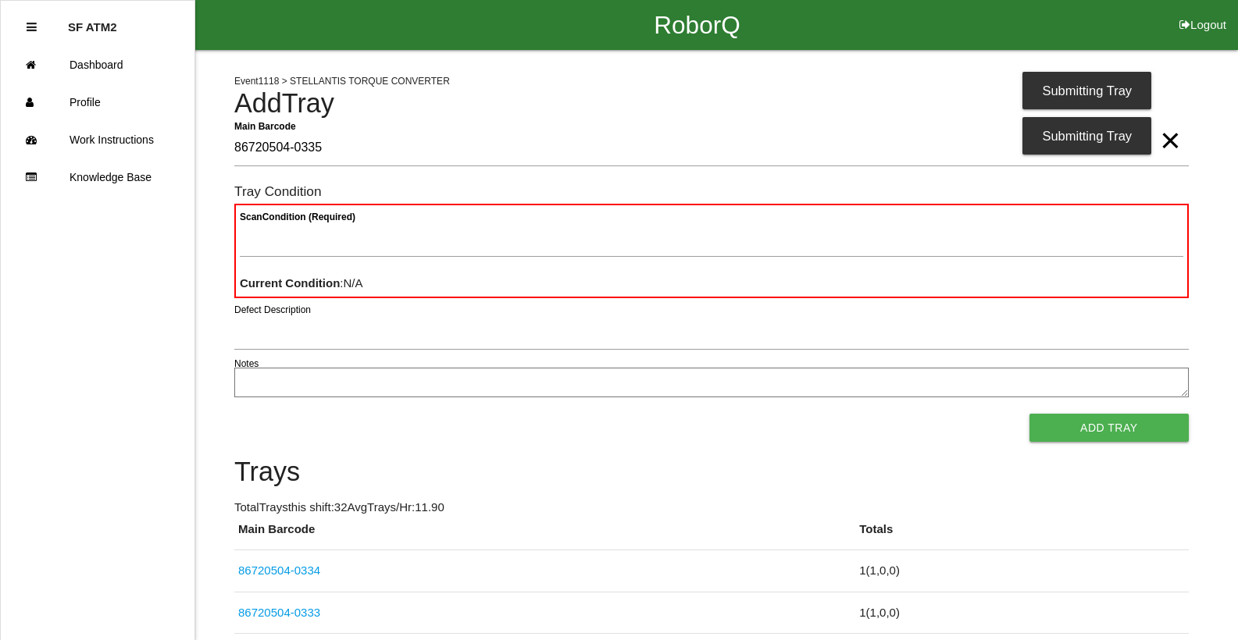
type Barcode "86720504-0335"
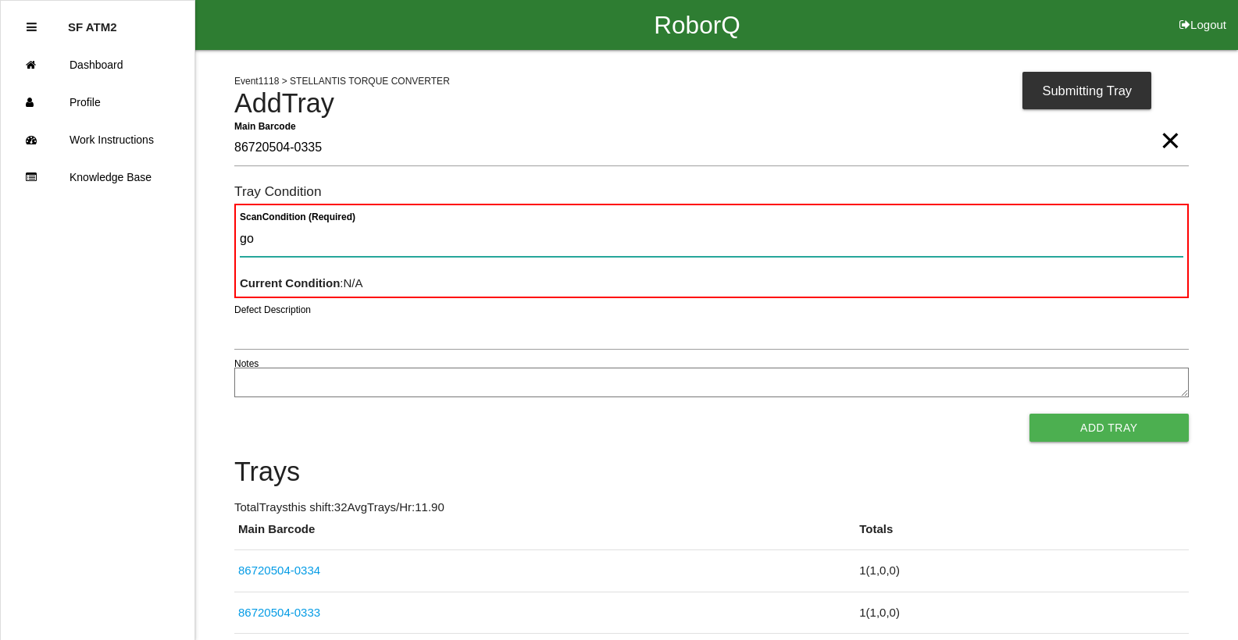
type Condition "goo"
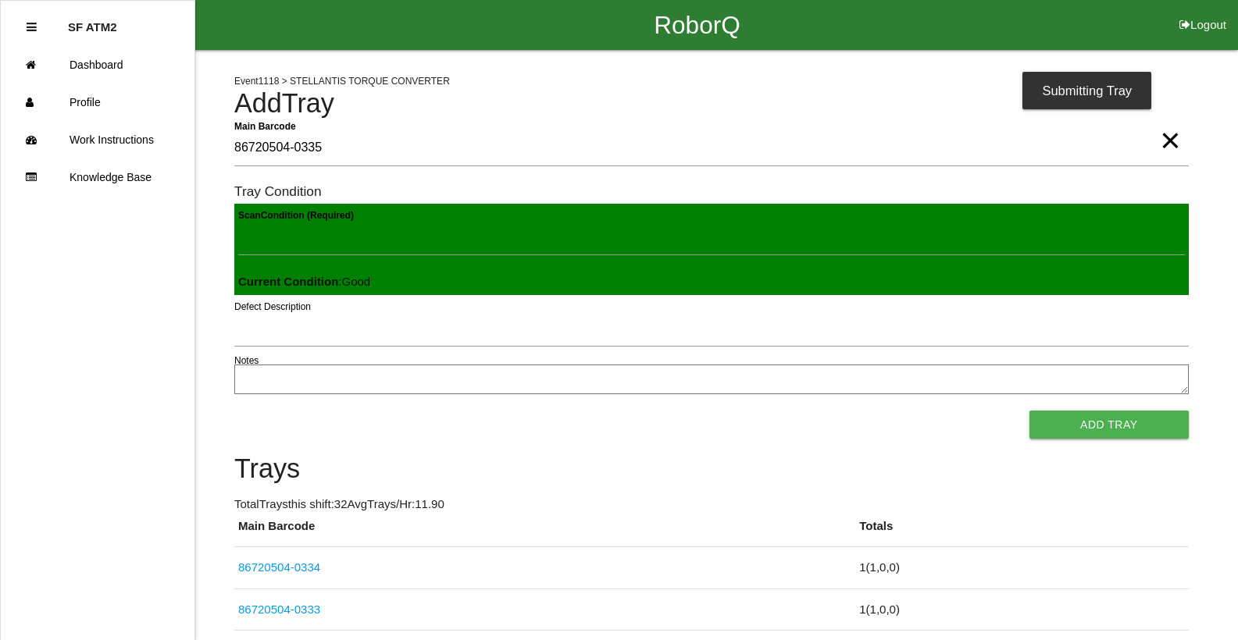
click at [1029, 411] on button "Add Tray" at bounding box center [1108, 425] width 159 height 28
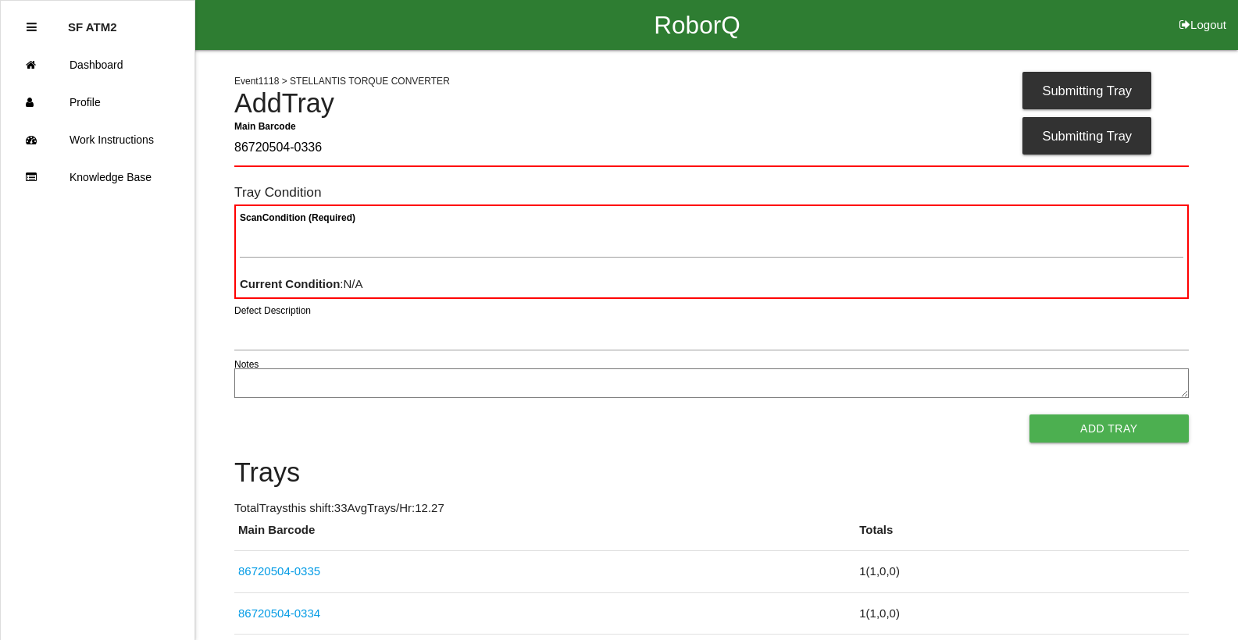
type Barcode "86720504-0336"
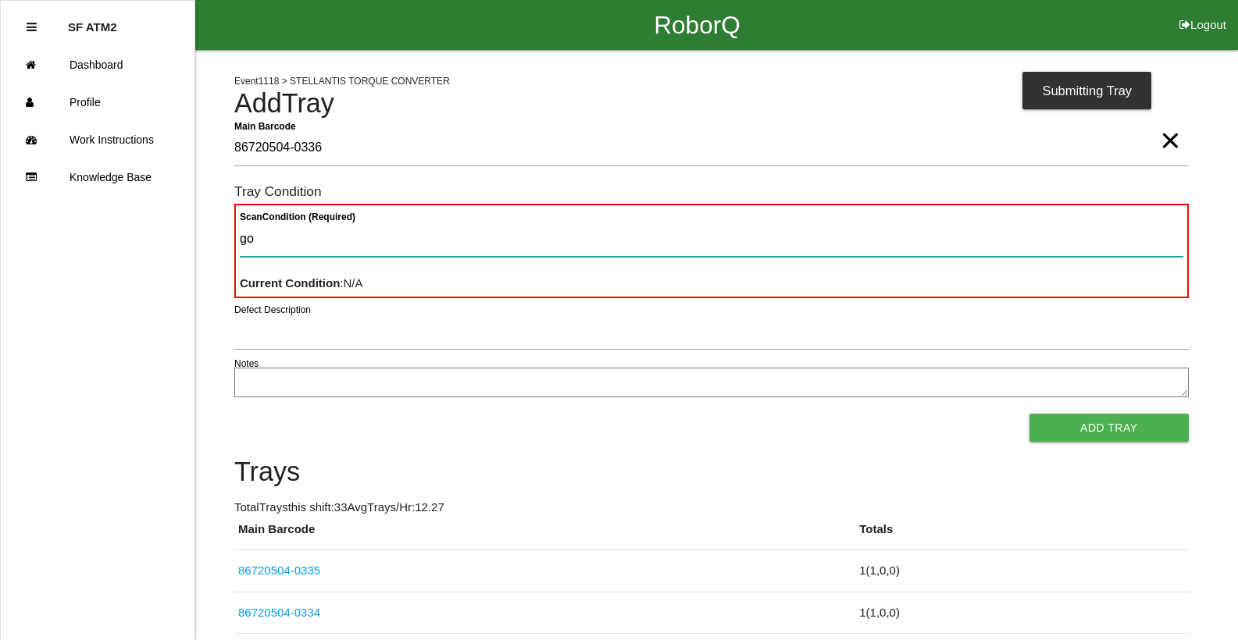
type Condition "goo"
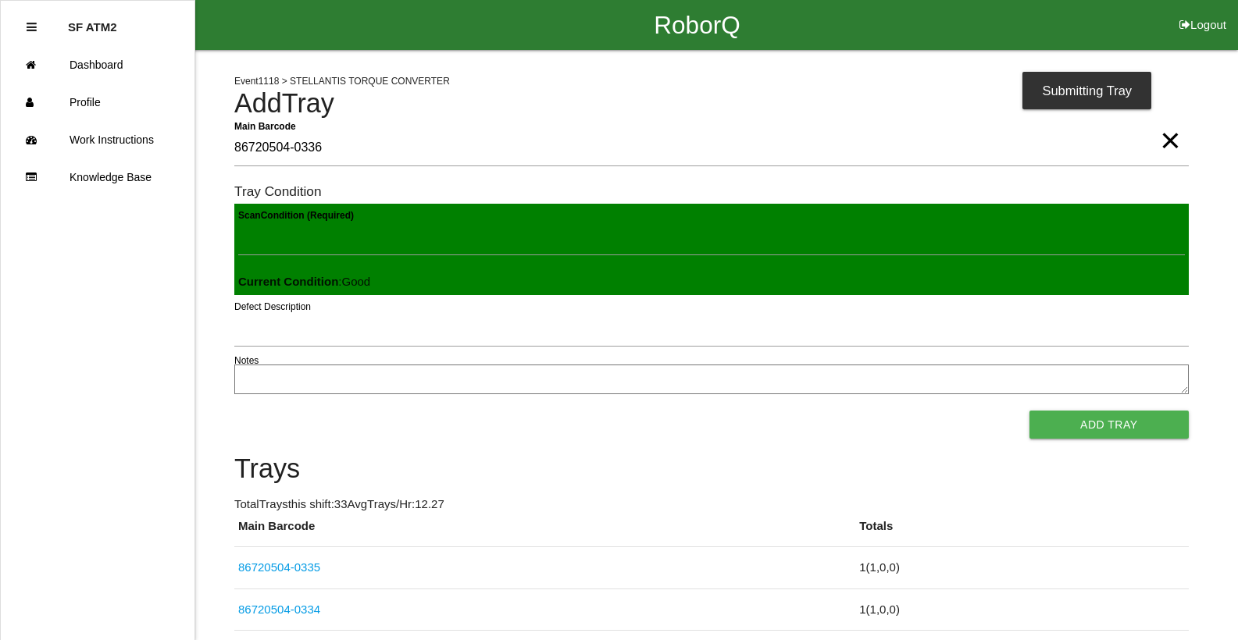
click at [1029, 411] on button "Add Tray" at bounding box center [1108, 425] width 159 height 28
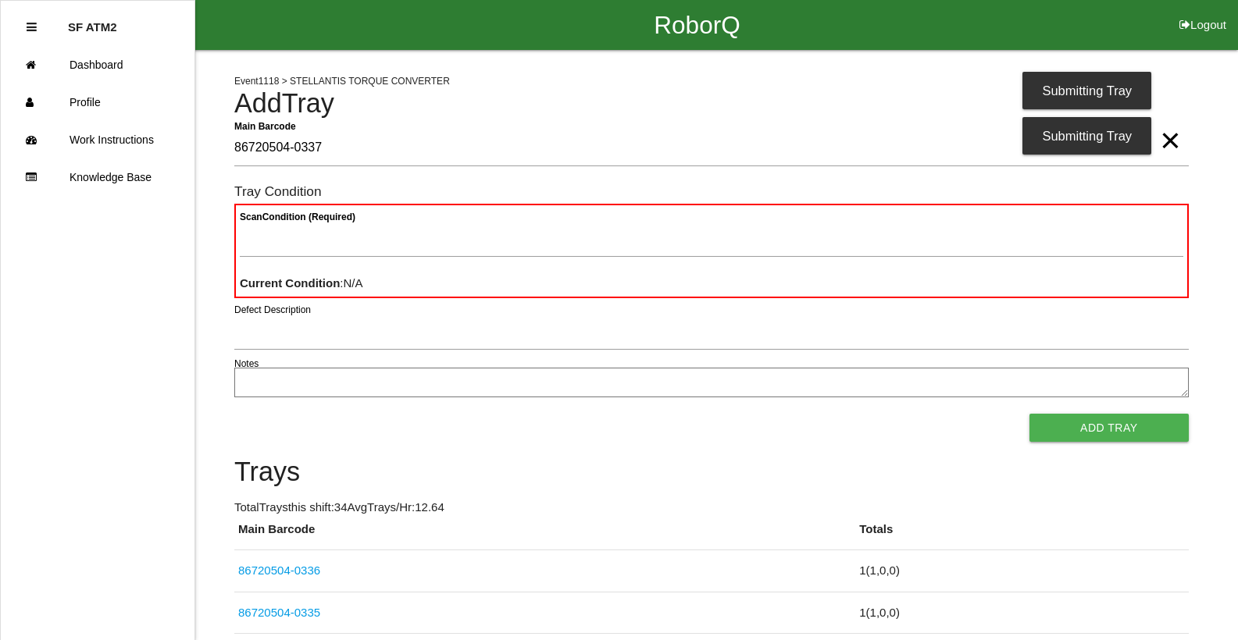
type Barcode "86720504-0337"
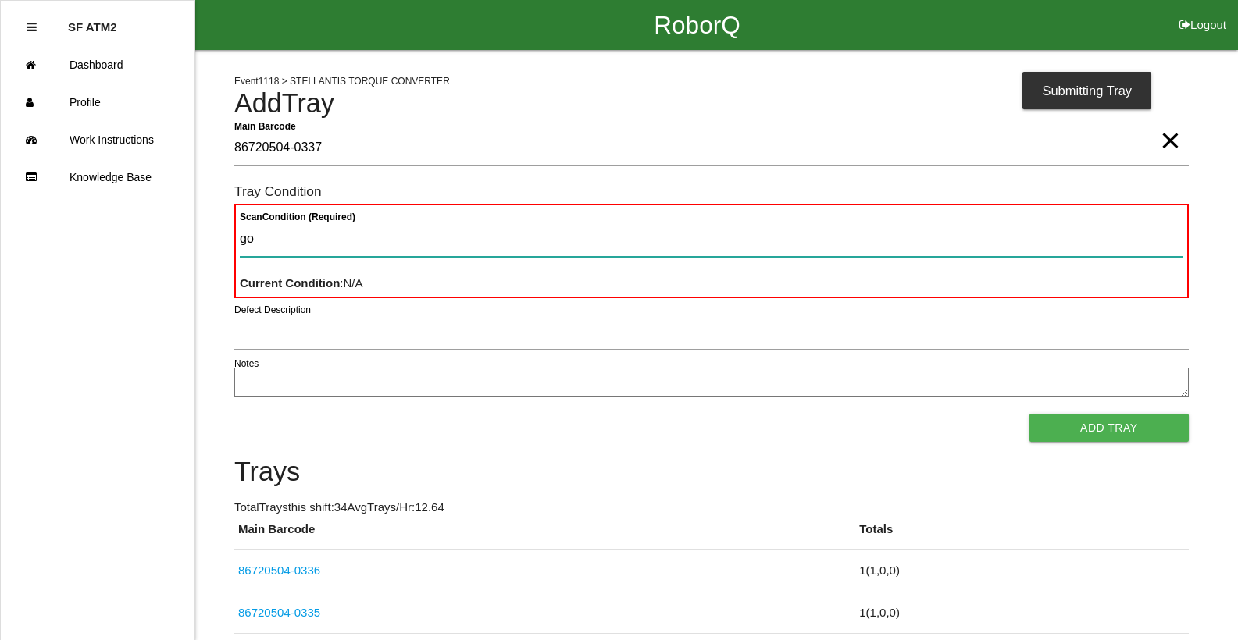
type Condition "goo"
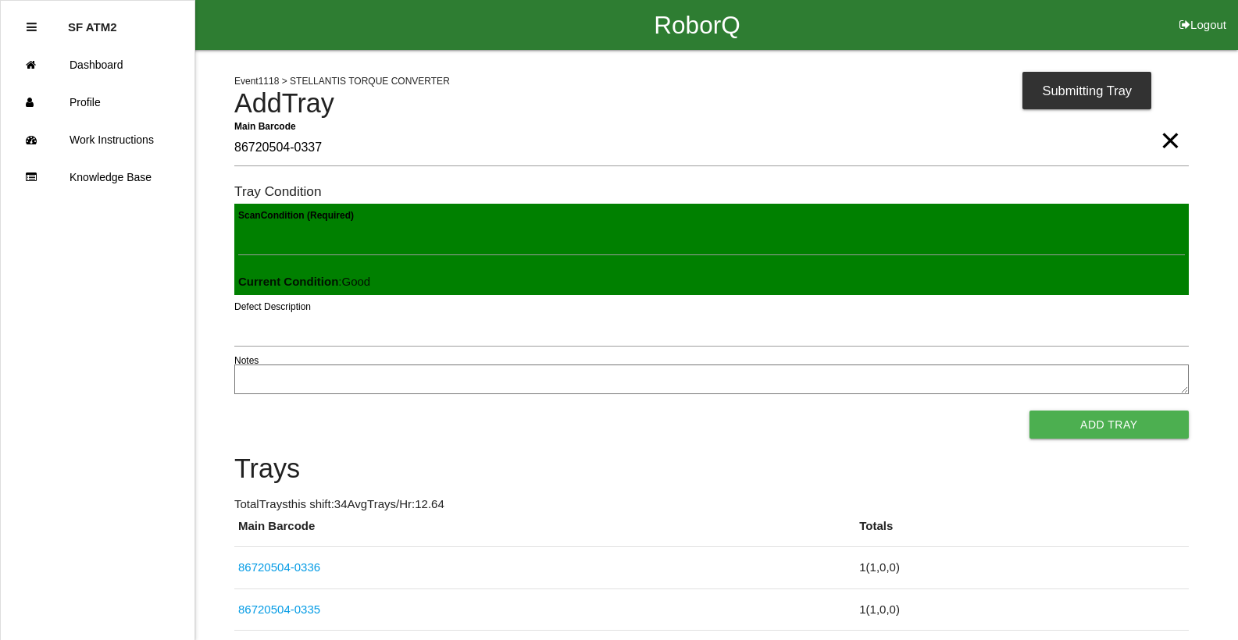
click at [1029, 411] on button "Add Tray" at bounding box center [1108, 425] width 159 height 28
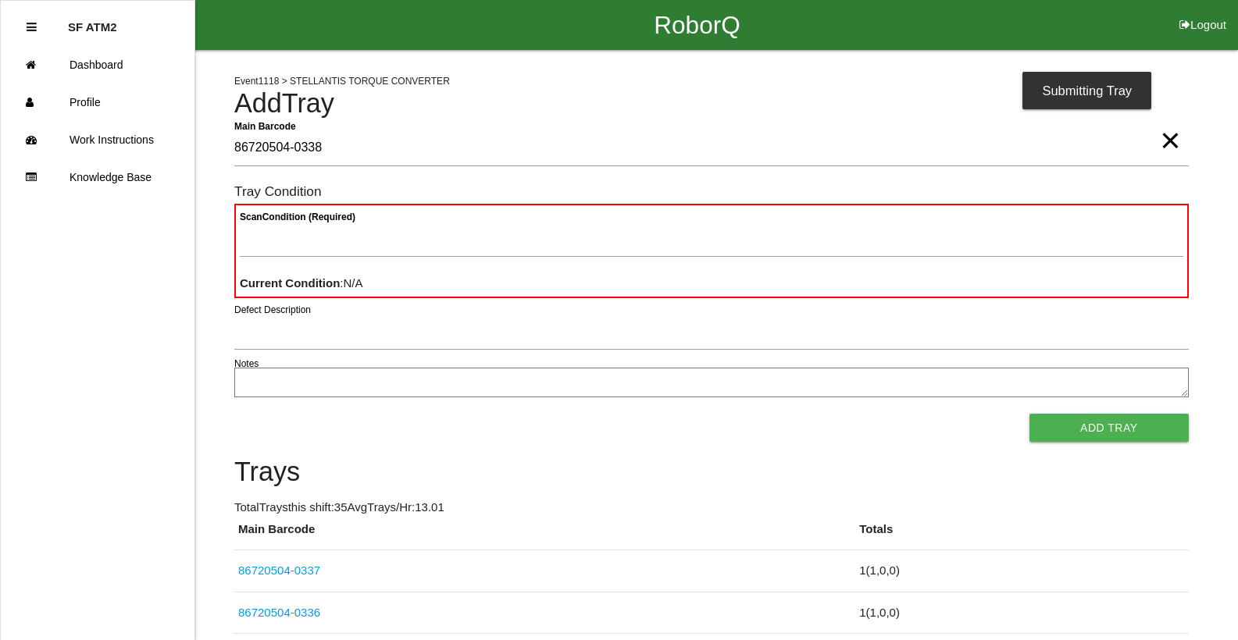
type Barcode "86720504-0338"
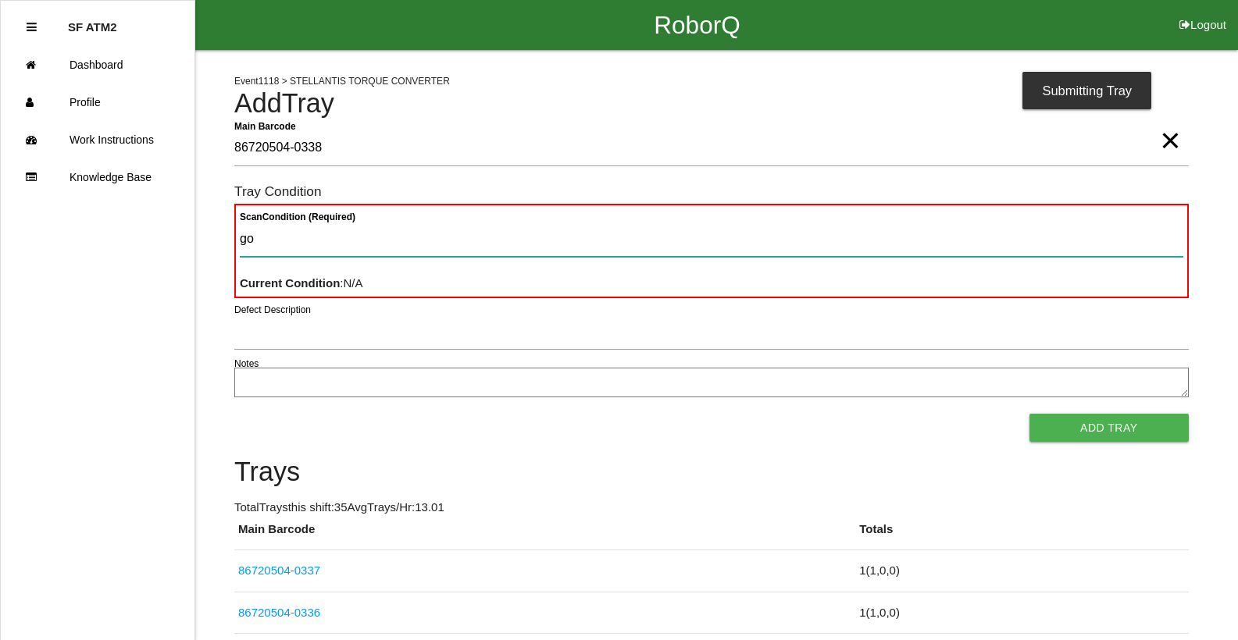
type Condition "goo"
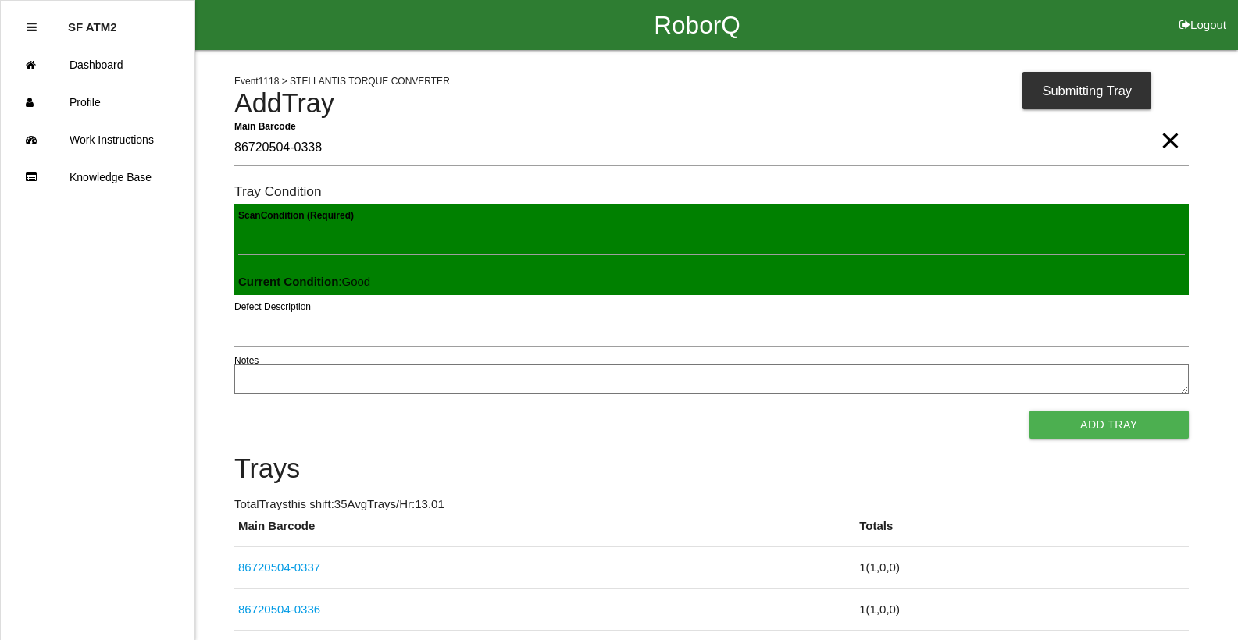
click at [1029, 411] on button "Add Tray" at bounding box center [1108, 425] width 159 height 28
